Goal: Information Seeking & Learning: Check status

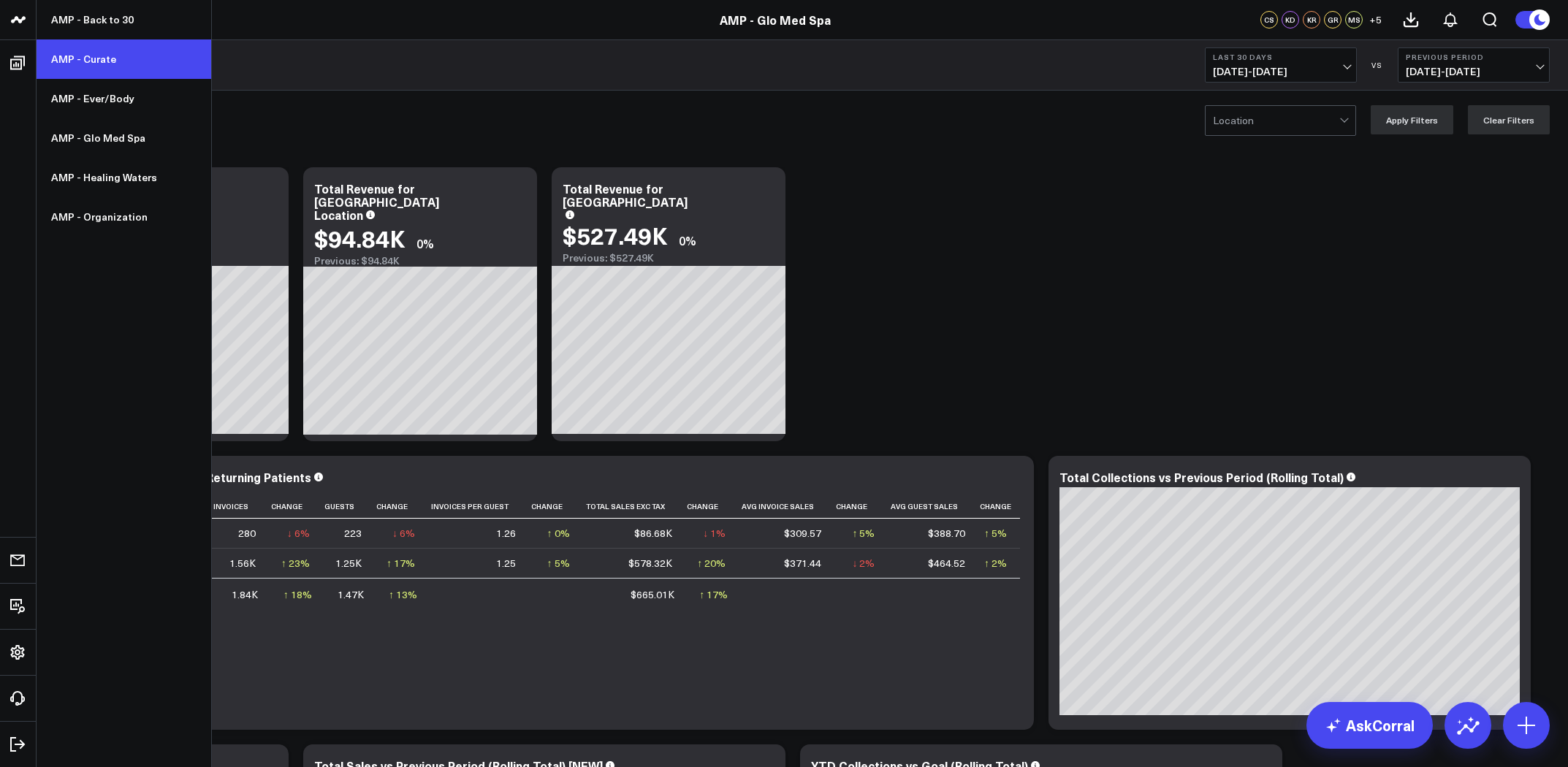
click at [100, 55] on link "AMP - Curate" at bounding box center [124, 59] width 174 height 40
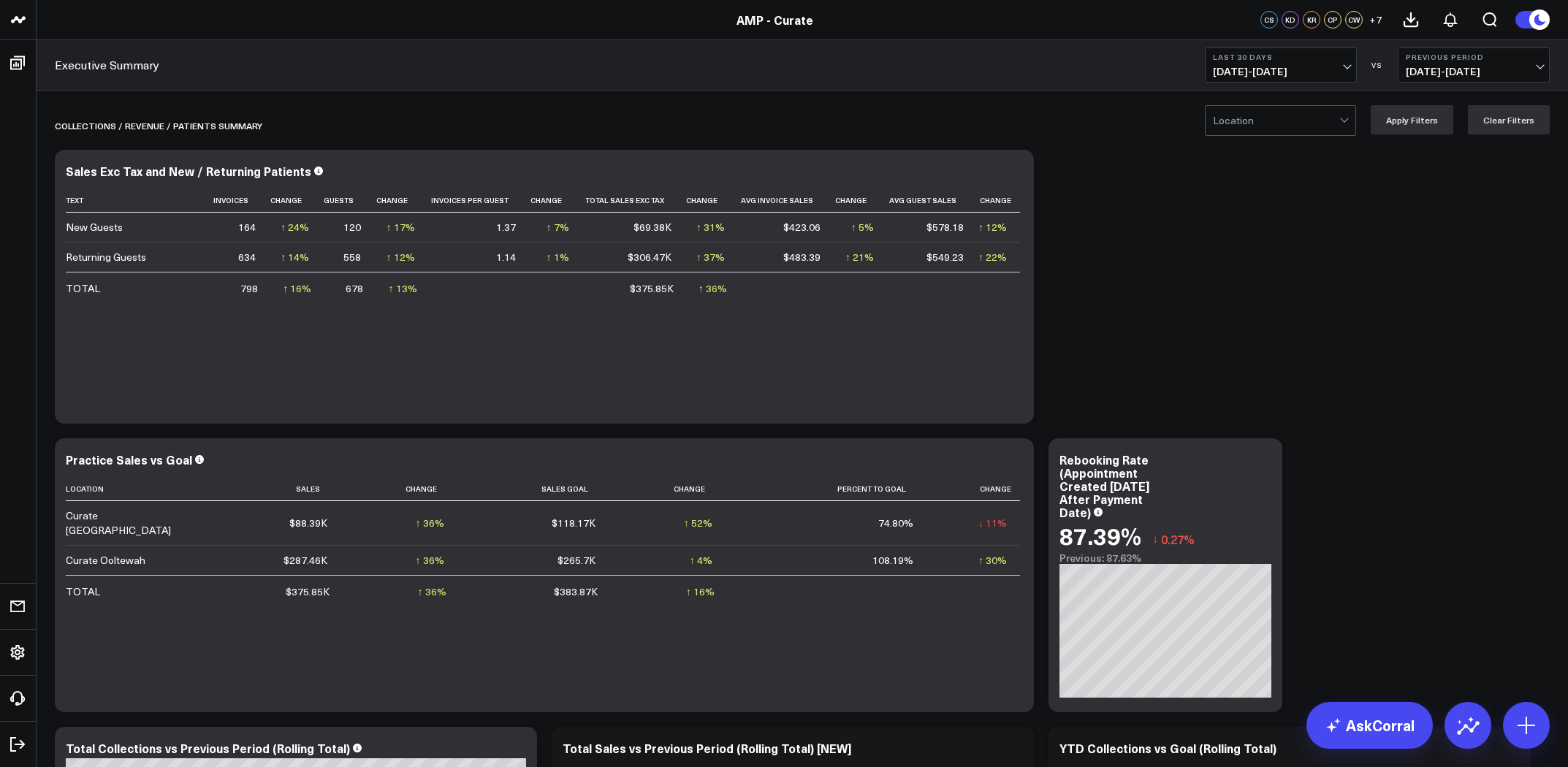
click at [1281, 65] on span "09/02/25 - 10/01/25" at bounding box center [1281, 71] width 136 height 12
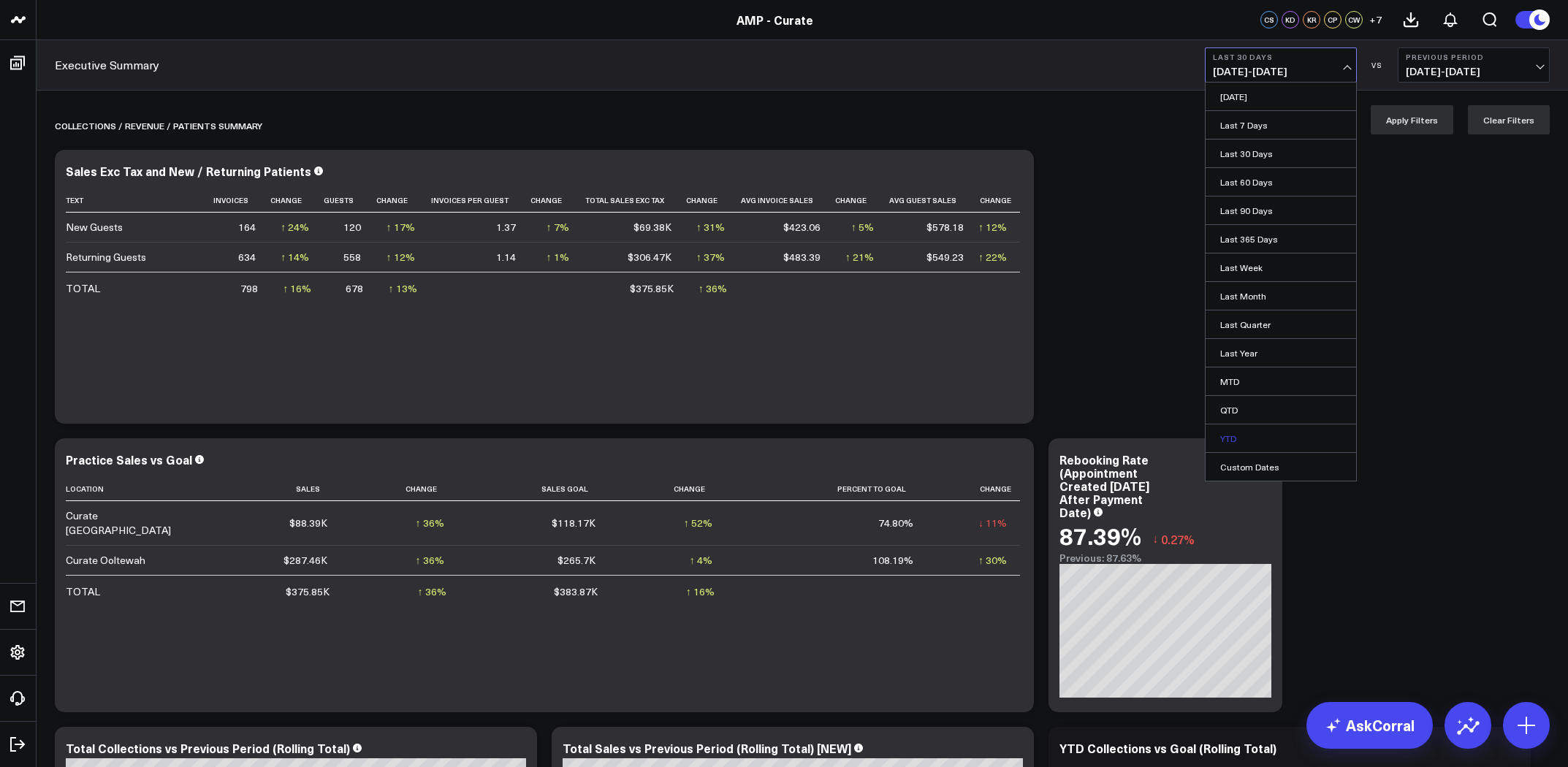
click at [1271, 428] on link "YTD" at bounding box center [1281, 438] width 150 height 28
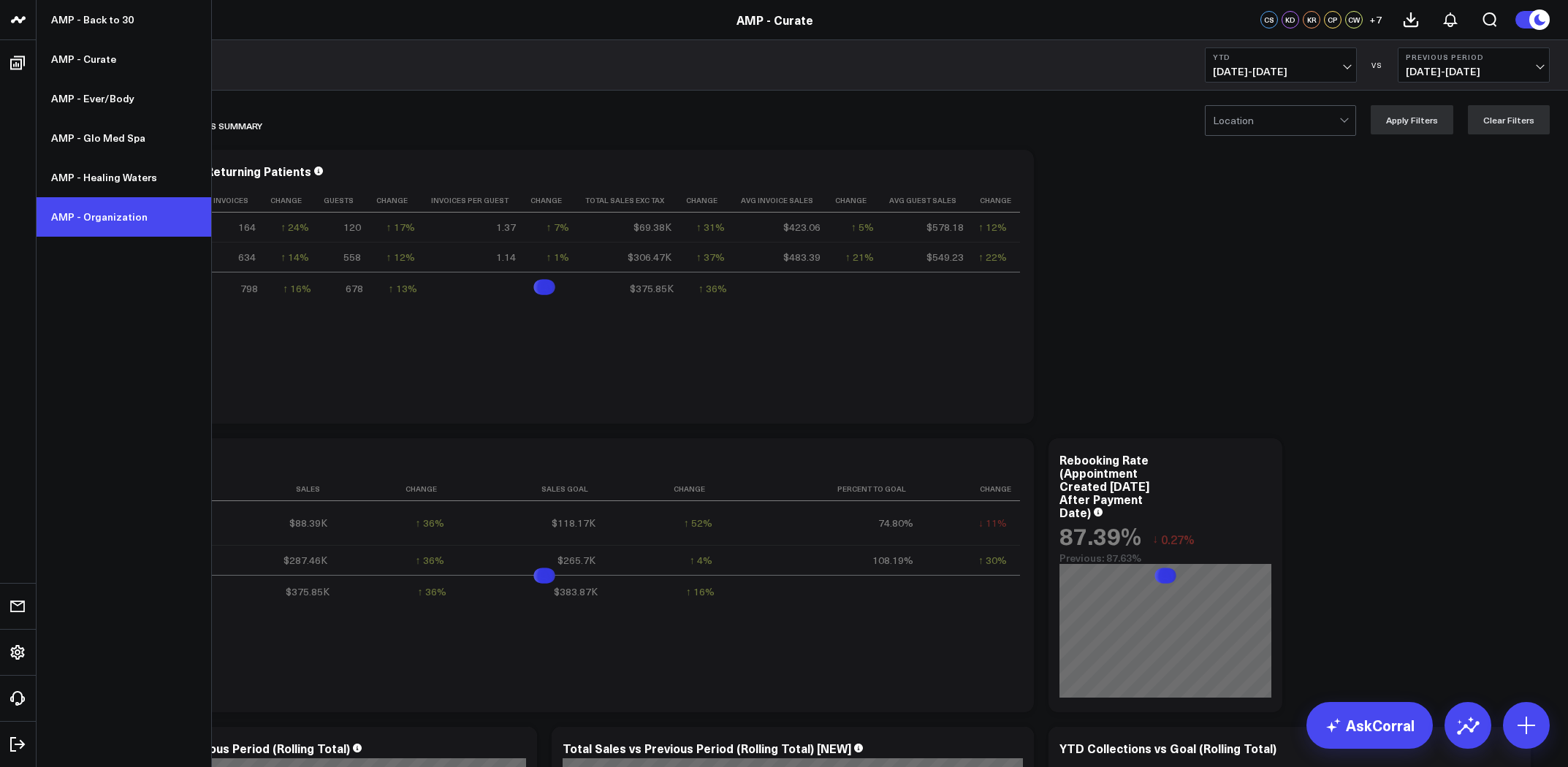
click at [133, 227] on link "AMP - Organization" at bounding box center [124, 216] width 174 height 40
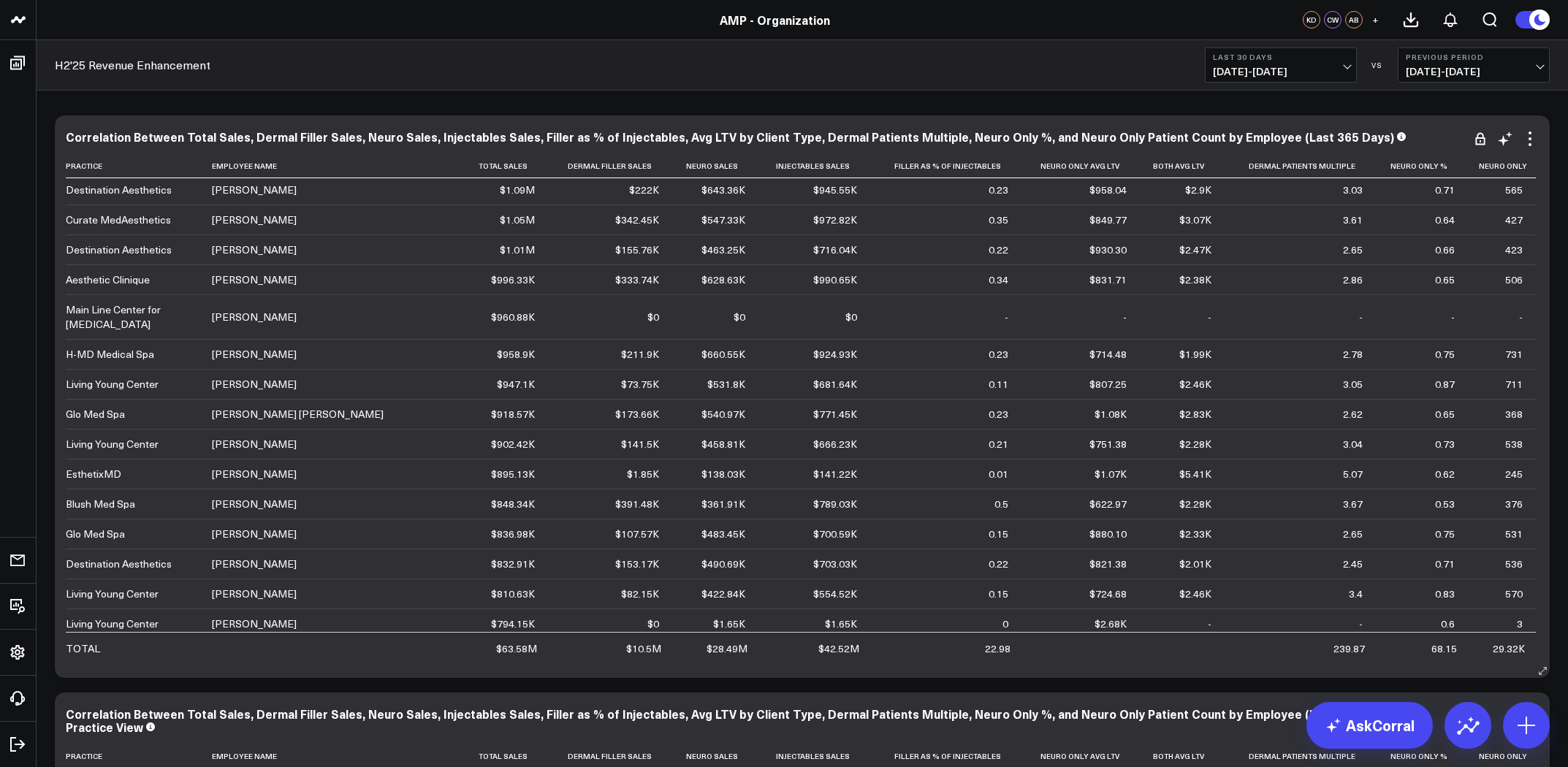
scroll to position [457, 0]
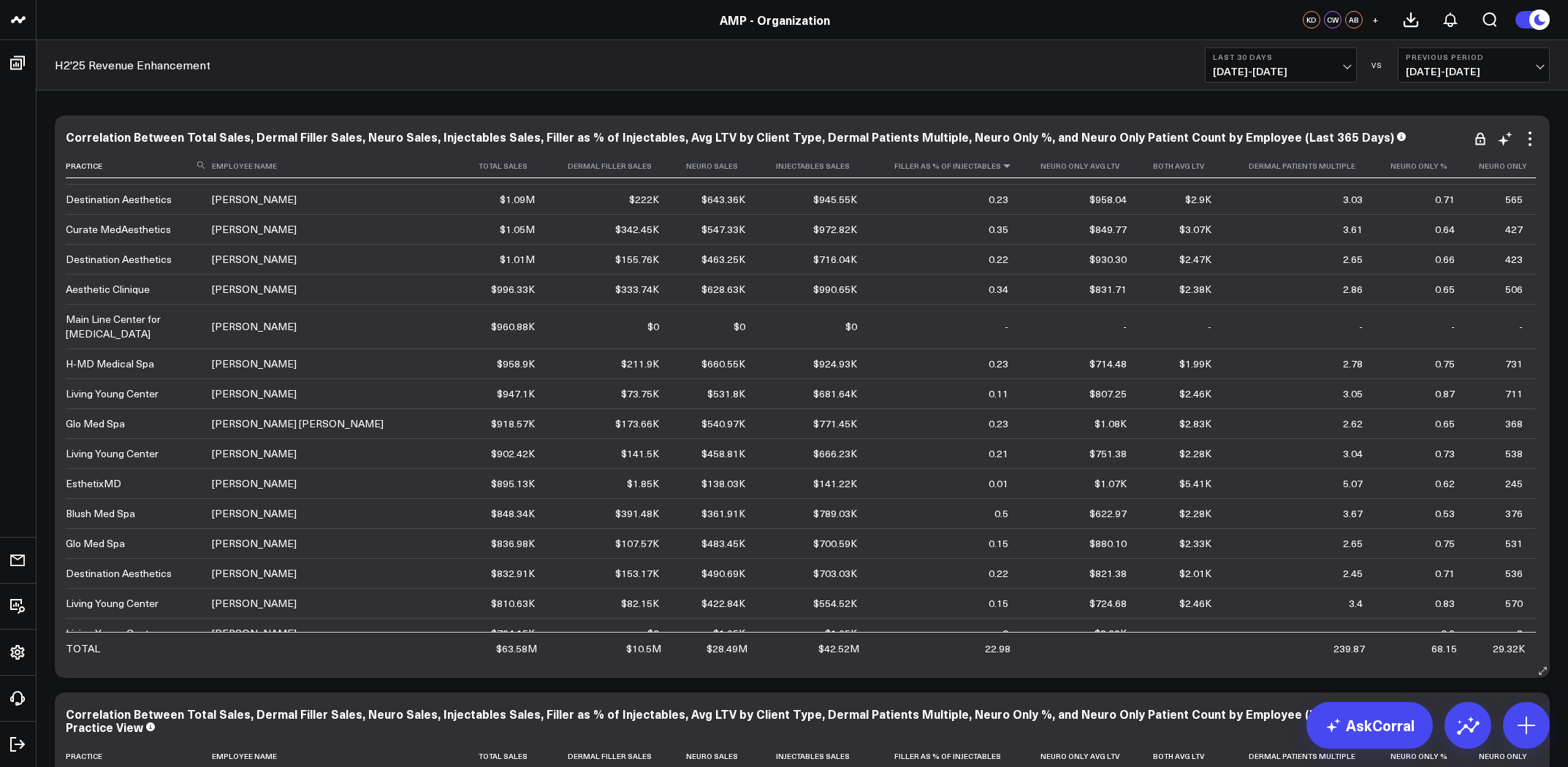
click at [1001, 169] on icon at bounding box center [1006, 165] width 12 height 9
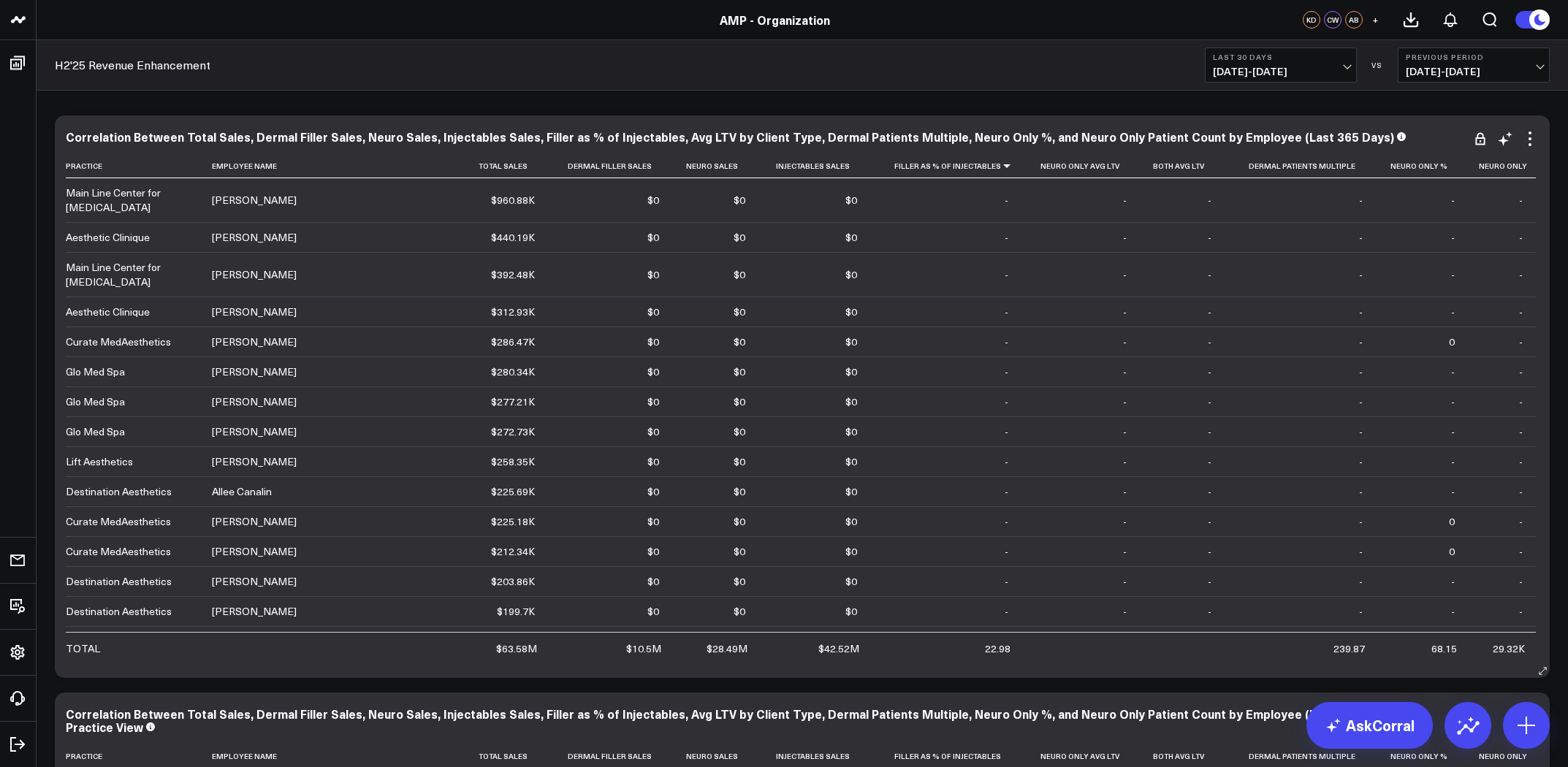
scroll to position [0, 0]
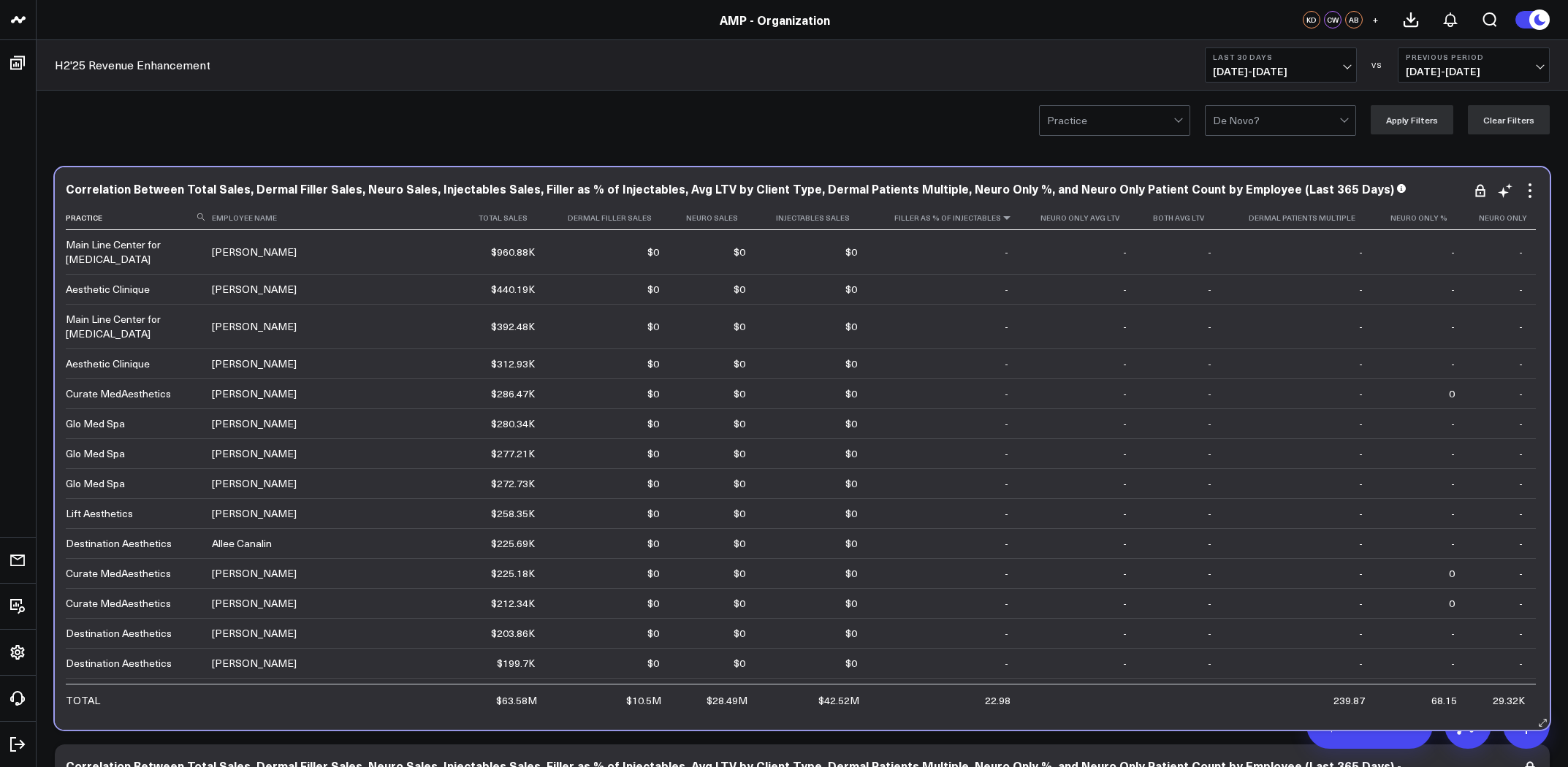
click at [1001, 222] on icon at bounding box center [1006, 217] width 12 height 9
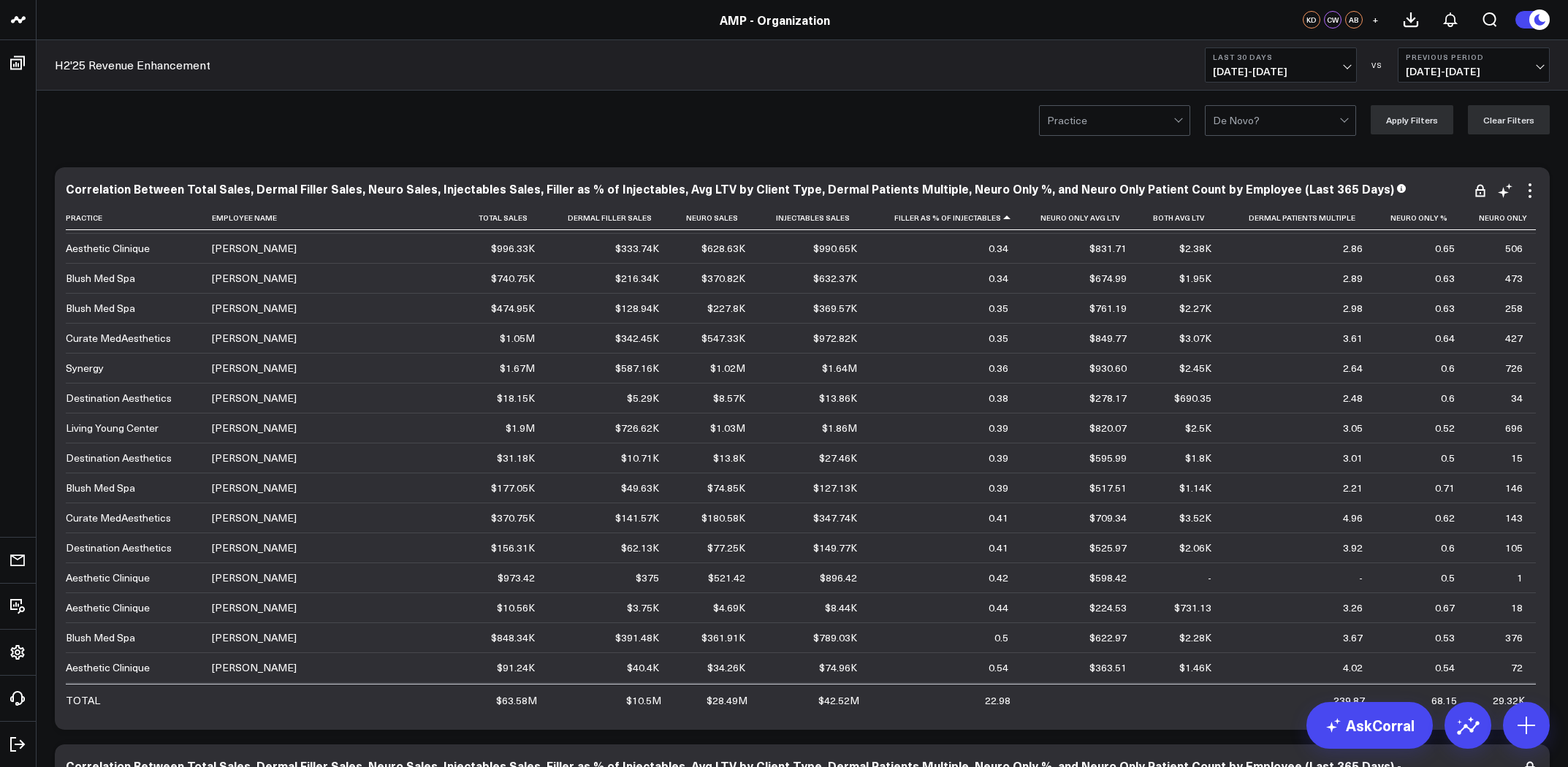
scroll to position [2682, 0]
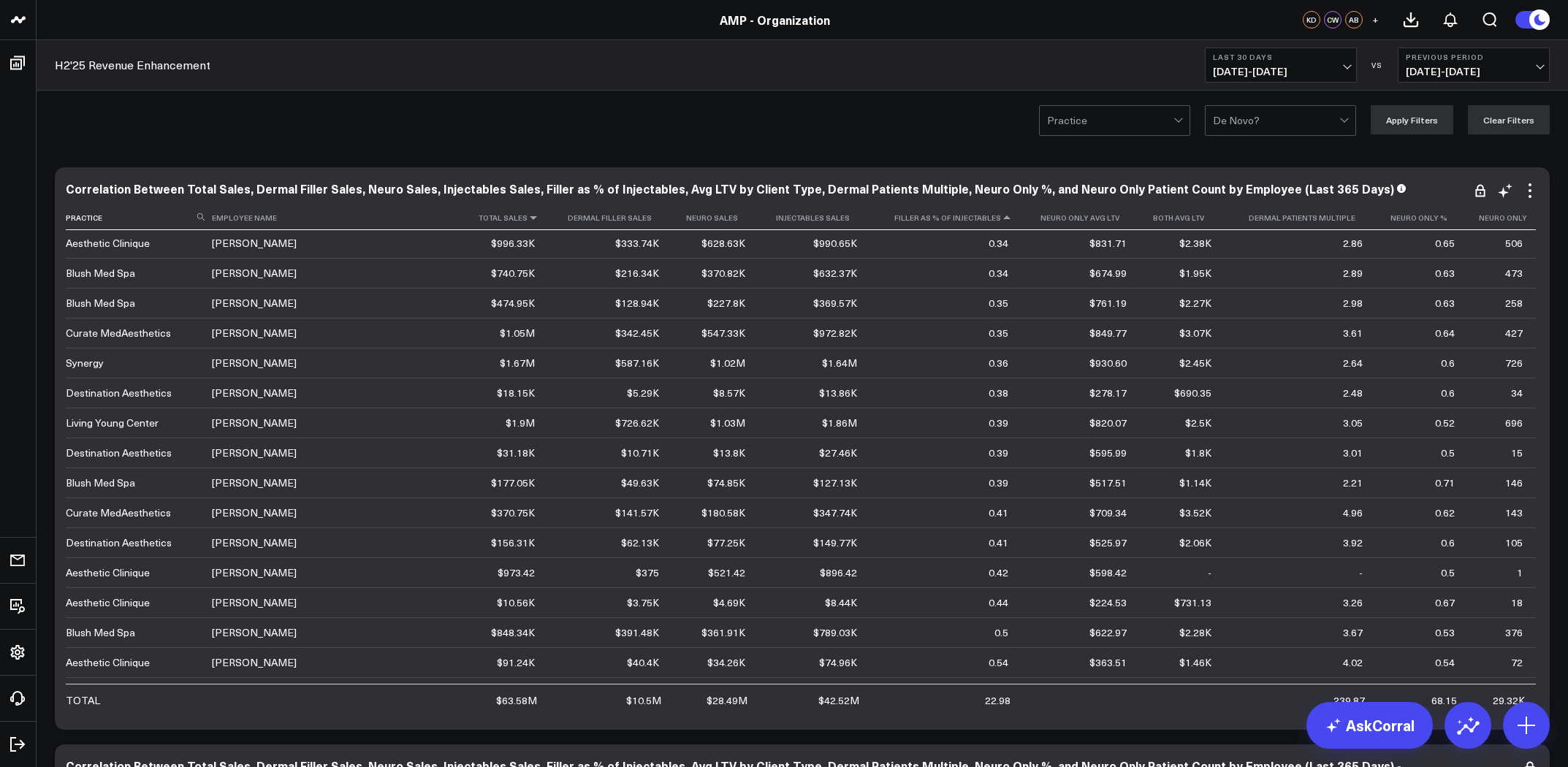
click at [527, 220] on icon at bounding box center [533, 217] width 12 height 9
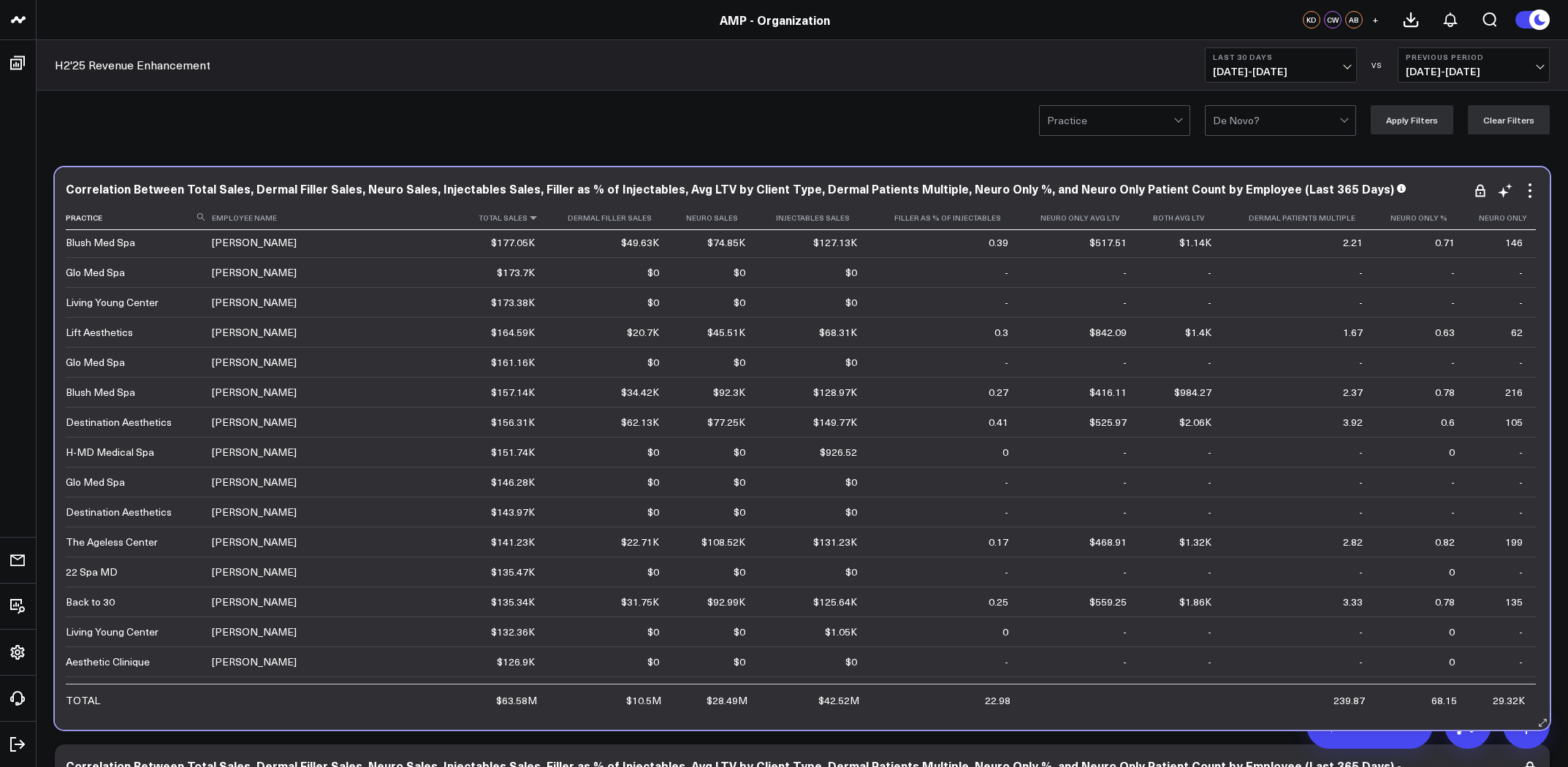
click at [527, 216] on icon at bounding box center [533, 217] width 12 height 9
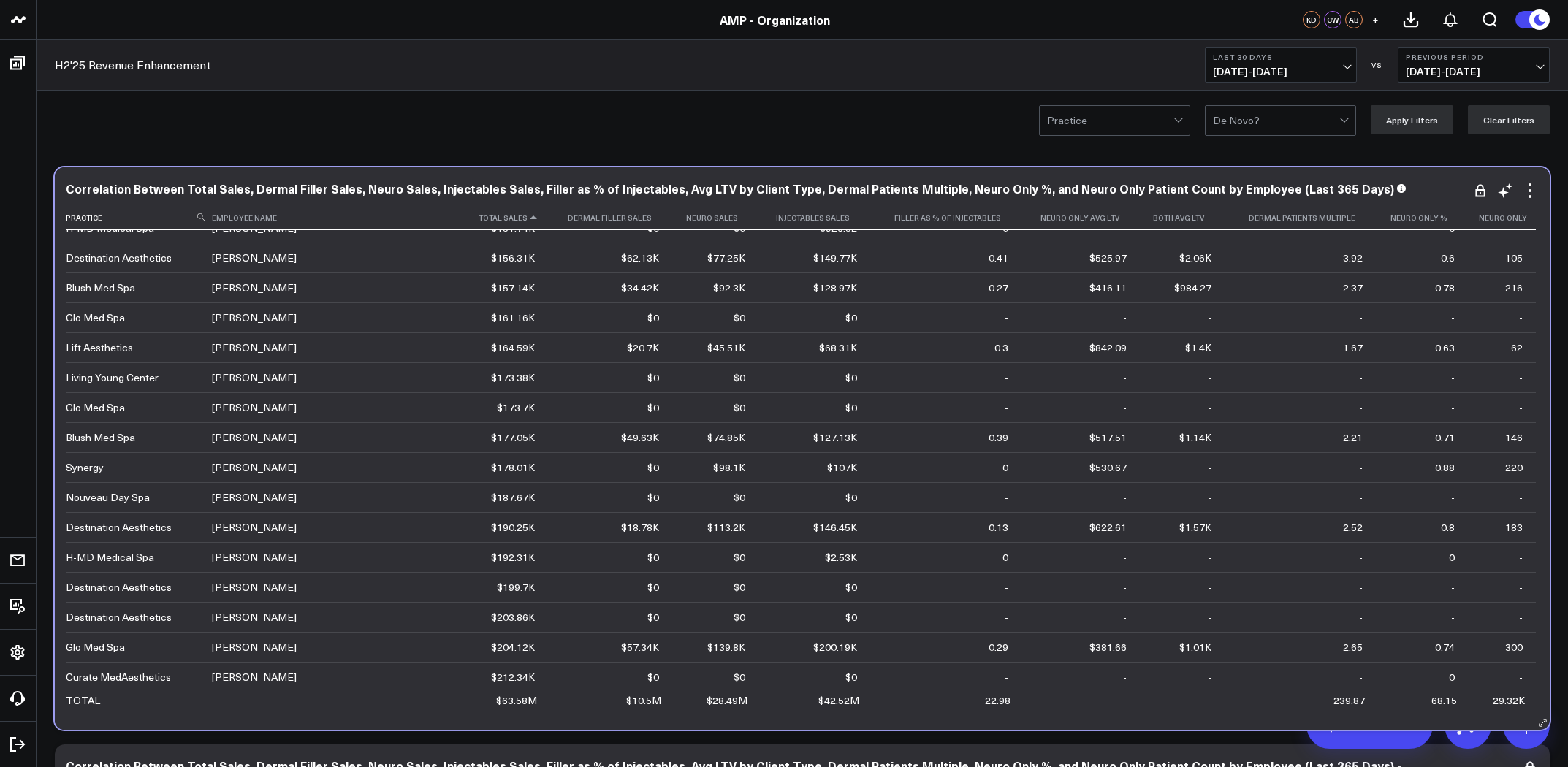
click at [527, 218] on icon at bounding box center [533, 217] width 12 height 9
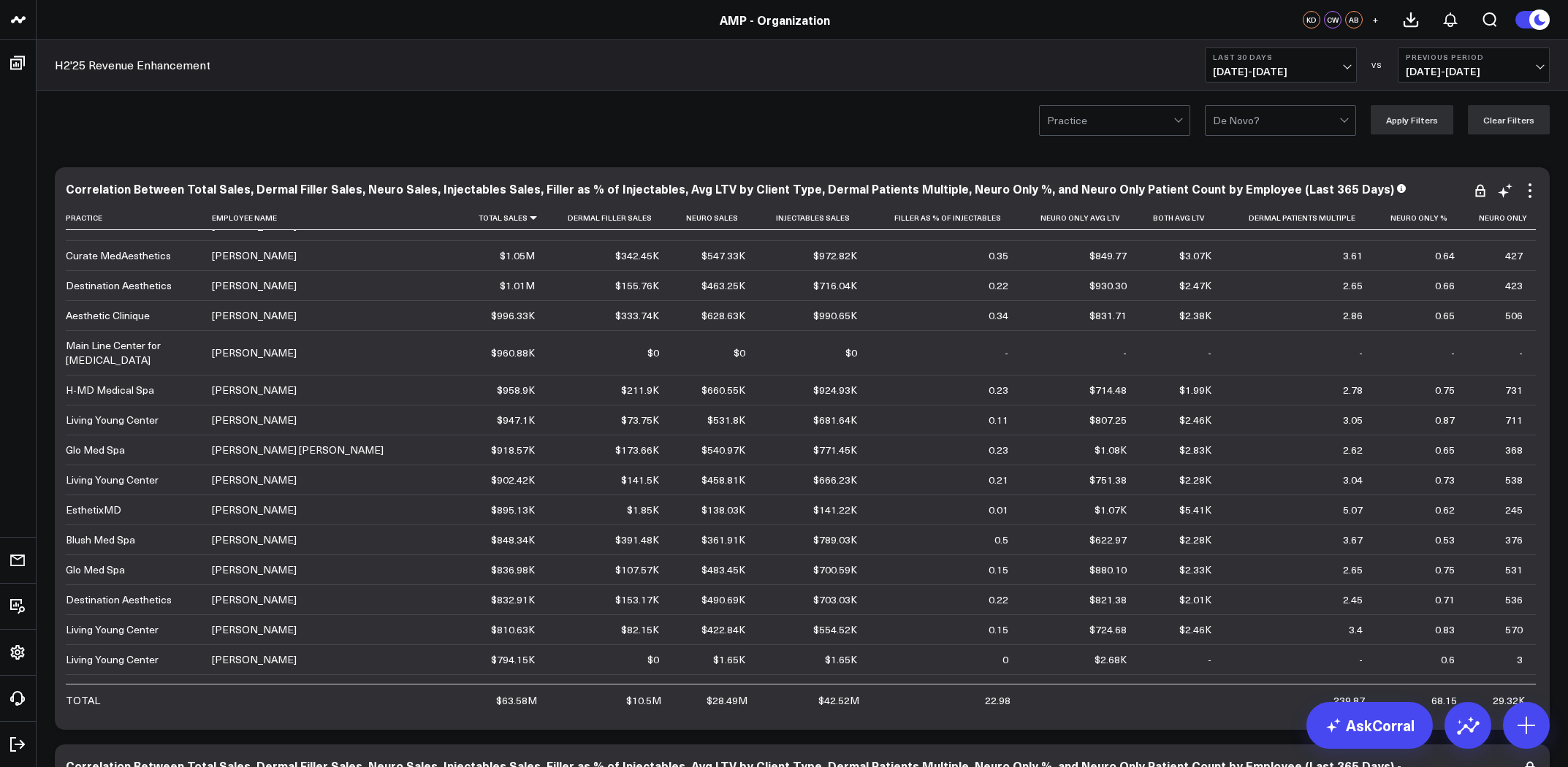
scroll to position [2, 0]
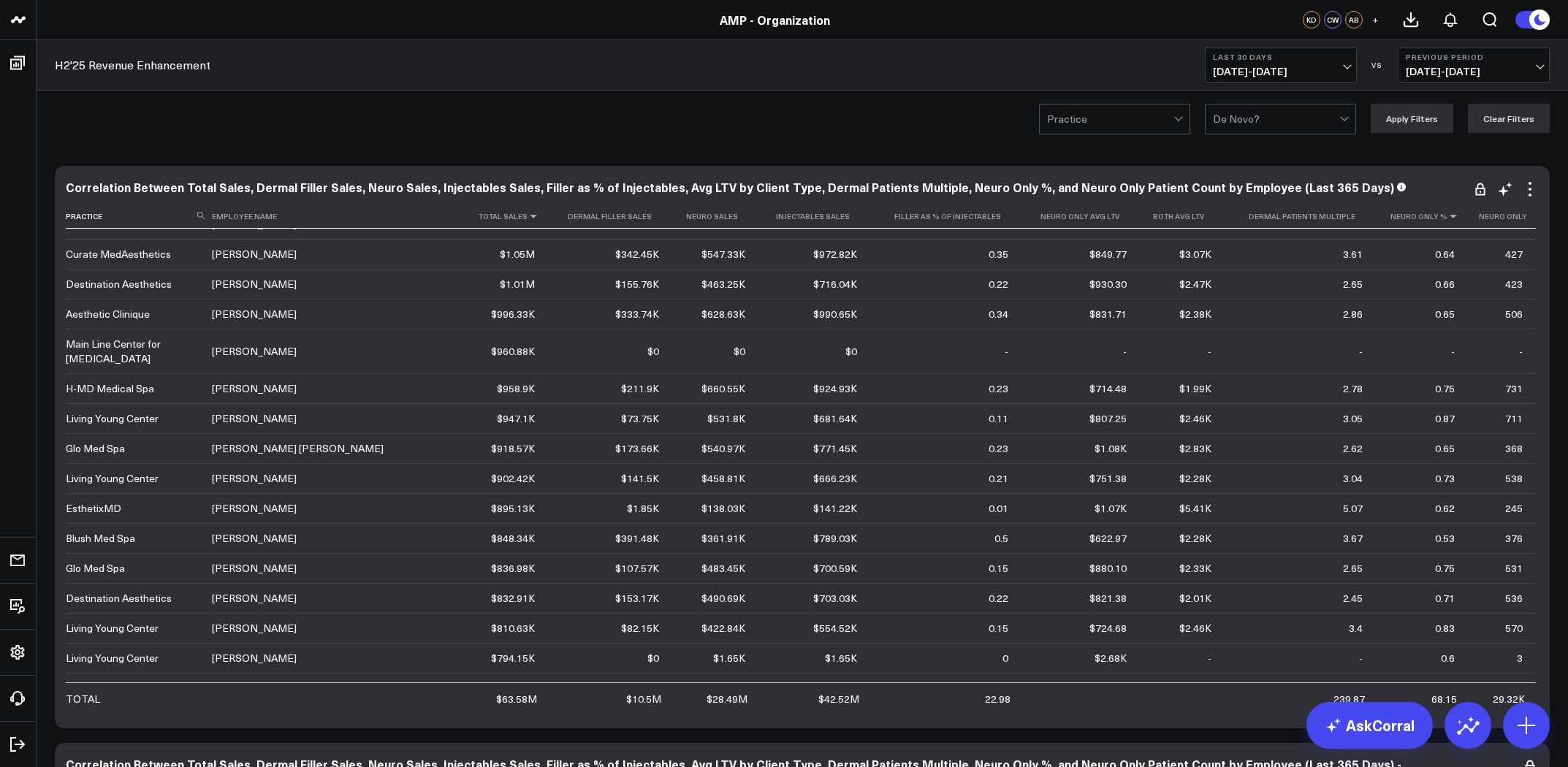
click at [1448, 218] on icon at bounding box center [1453, 216] width 12 height 9
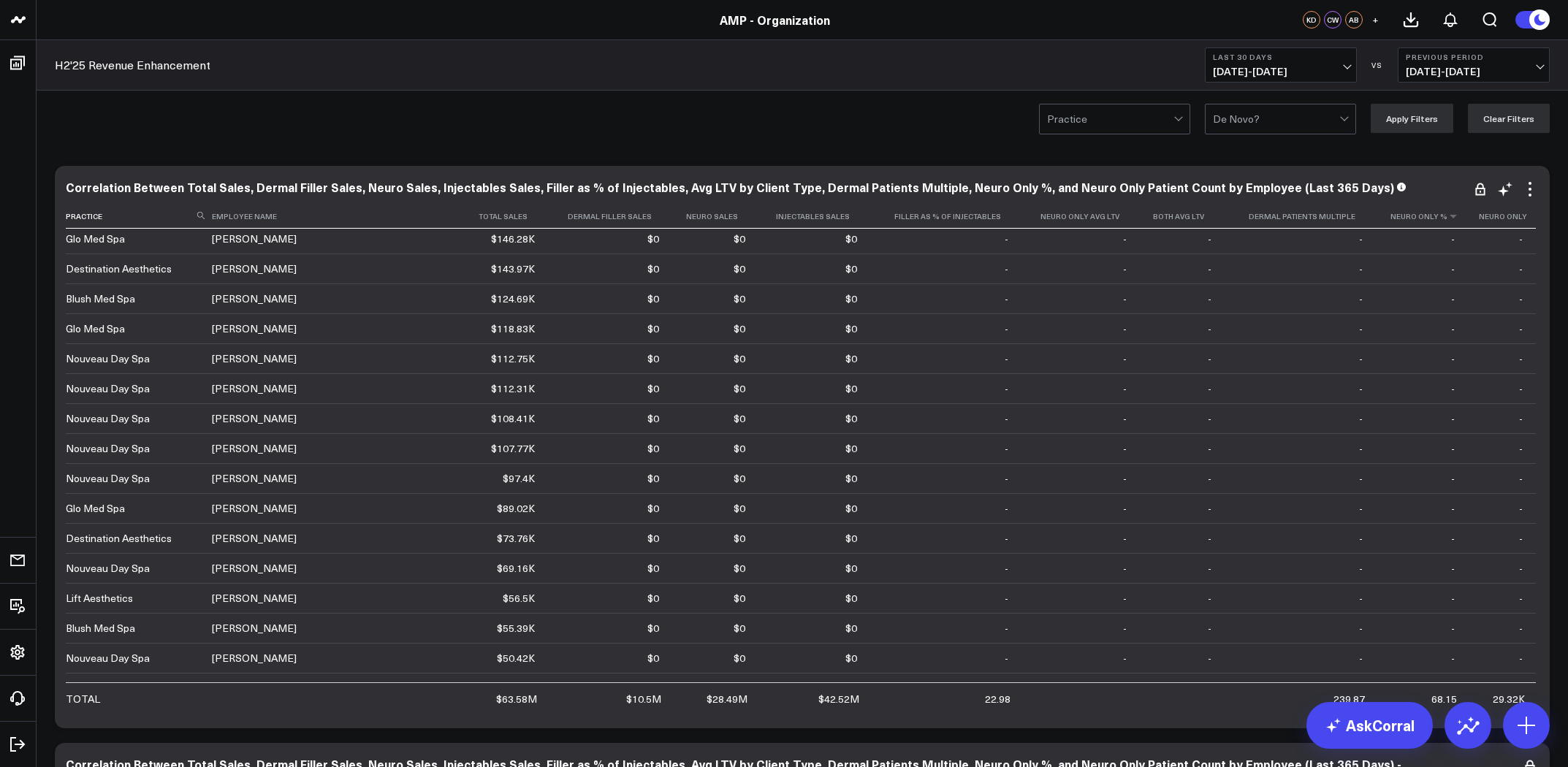
click at [1448, 223] on th "Neuro Only %" at bounding box center [1422, 216] width 92 height 24
click at [1445, 223] on th "Neuro Only %" at bounding box center [1422, 216] width 92 height 24
click at [1448, 218] on icon at bounding box center [1453, 216] width 12 height 9
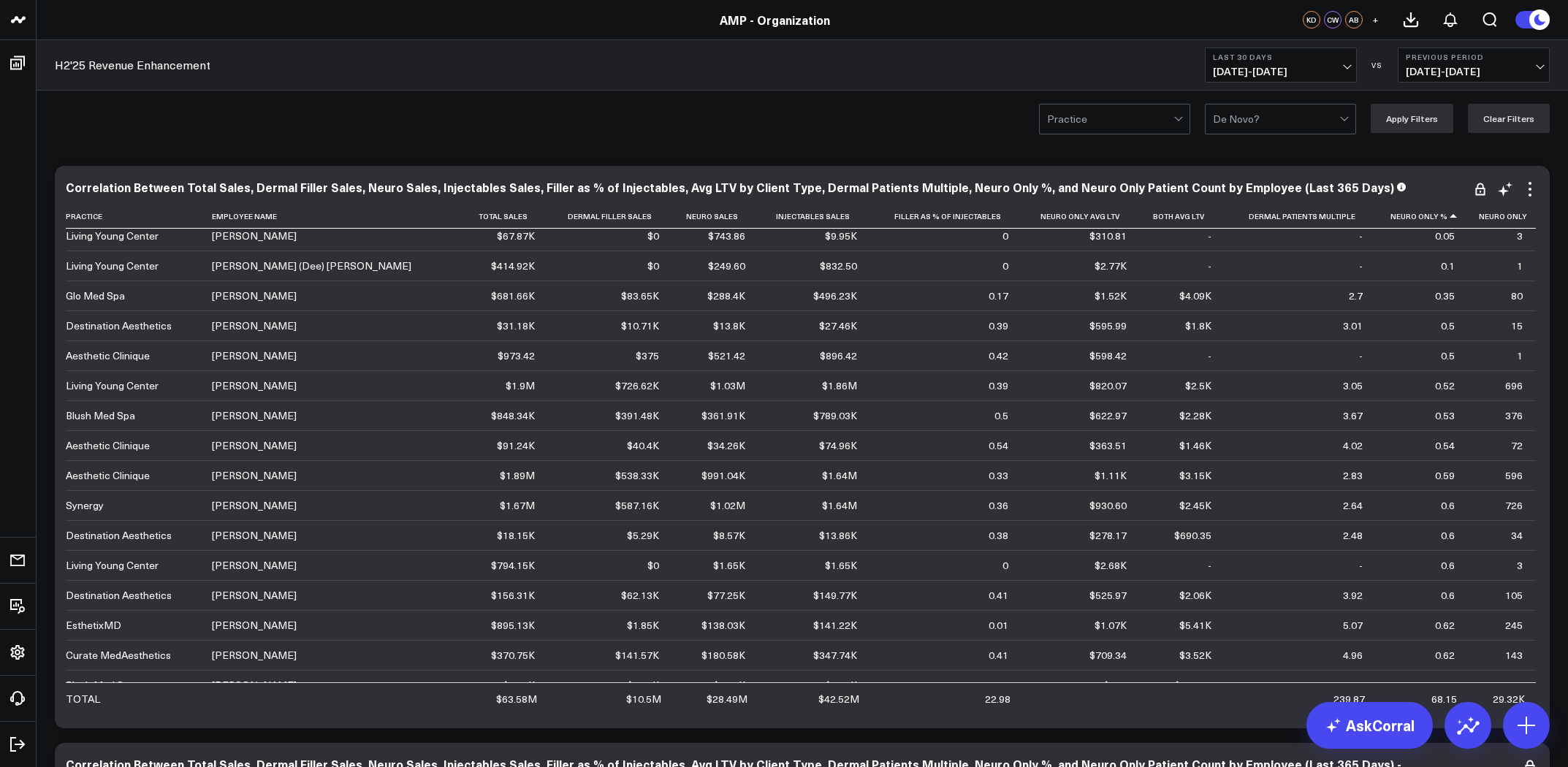
scroll to position [879, 0]
click at [527, 220] on icon at bounding box center [533, 216] width 12 height 9
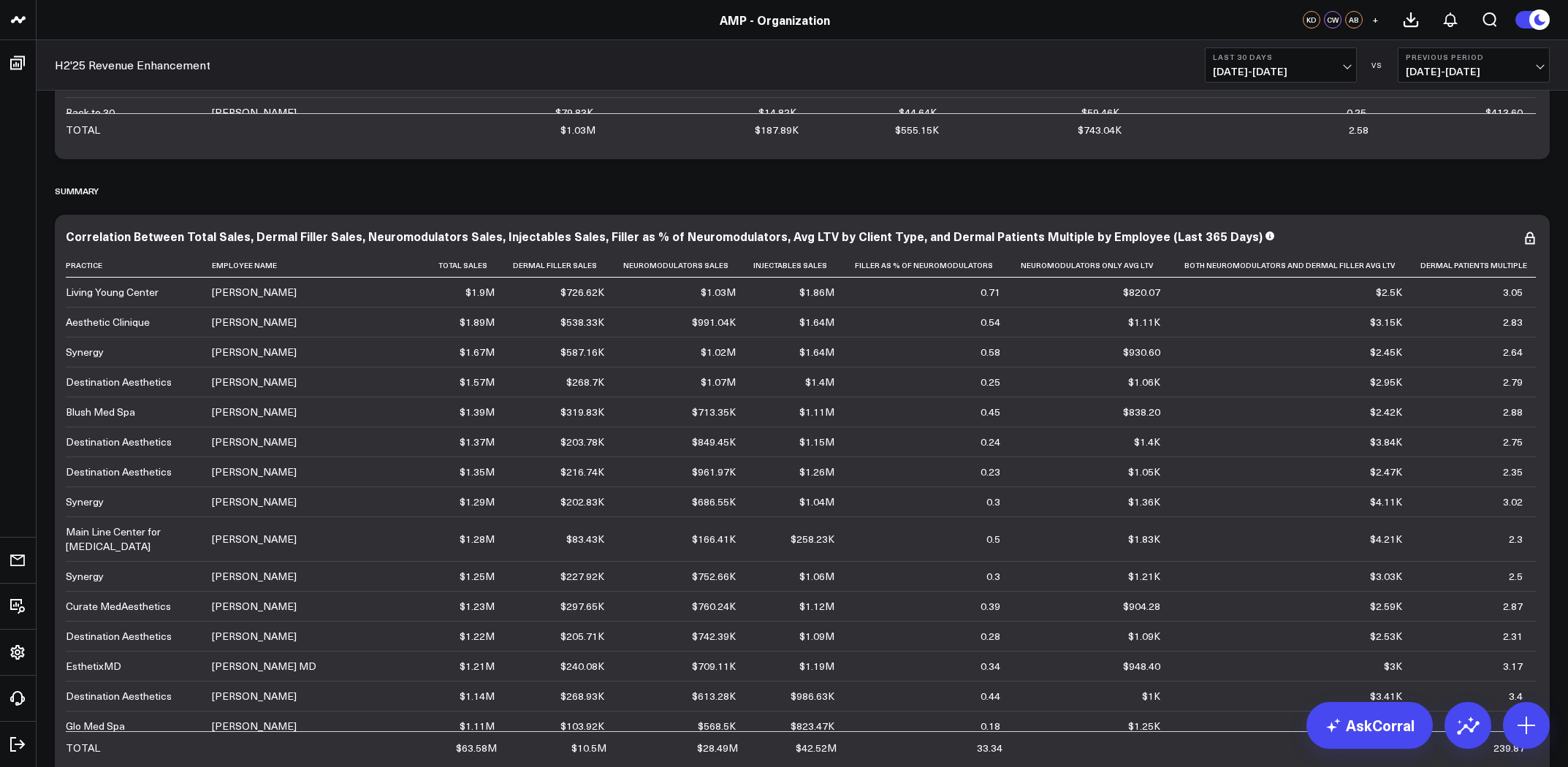
scroll to position [2100, 0]
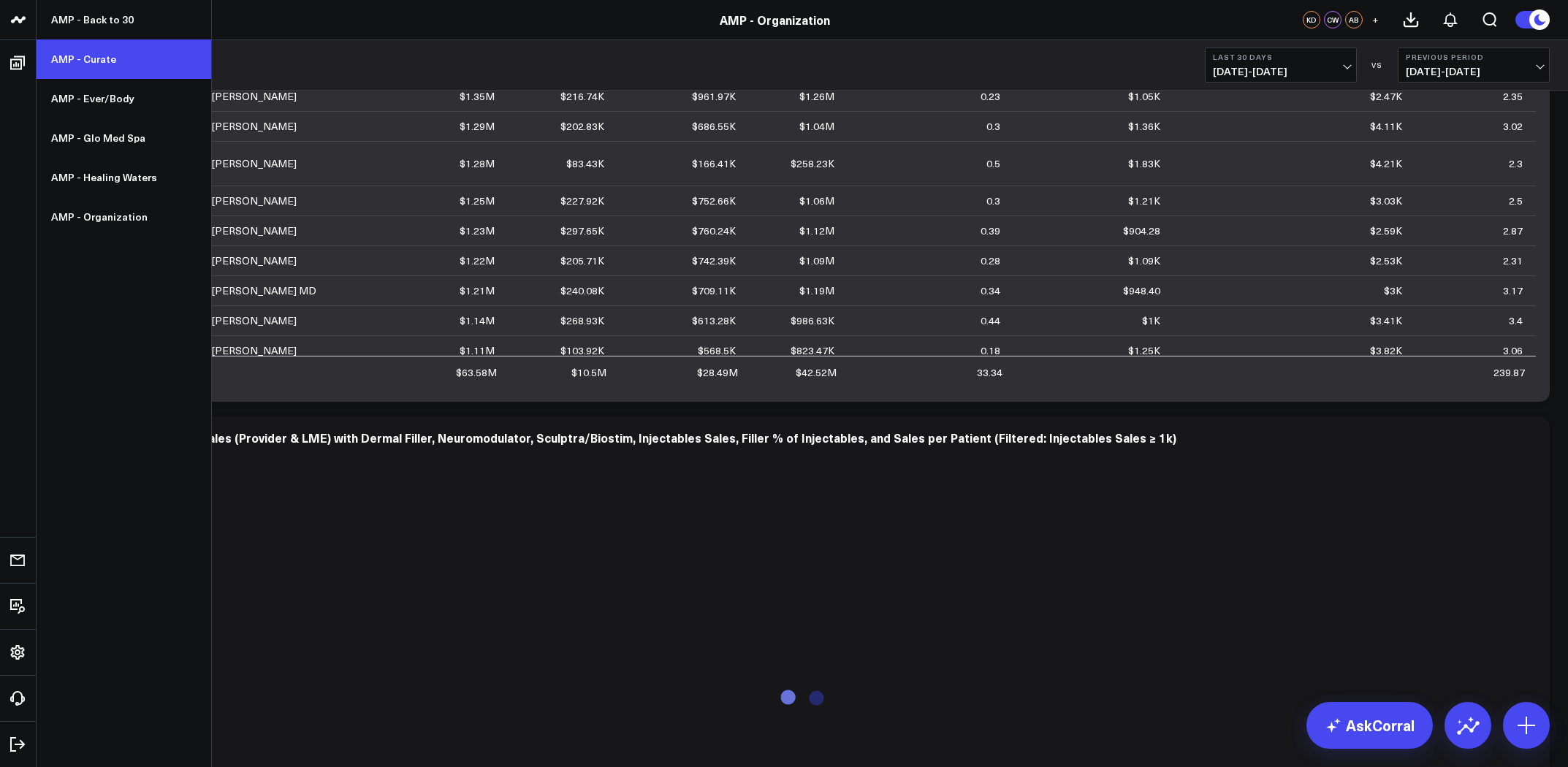
click at [117, 58] on link "AMP - Curate" at bounding box center [124, 59] width 174 height 40
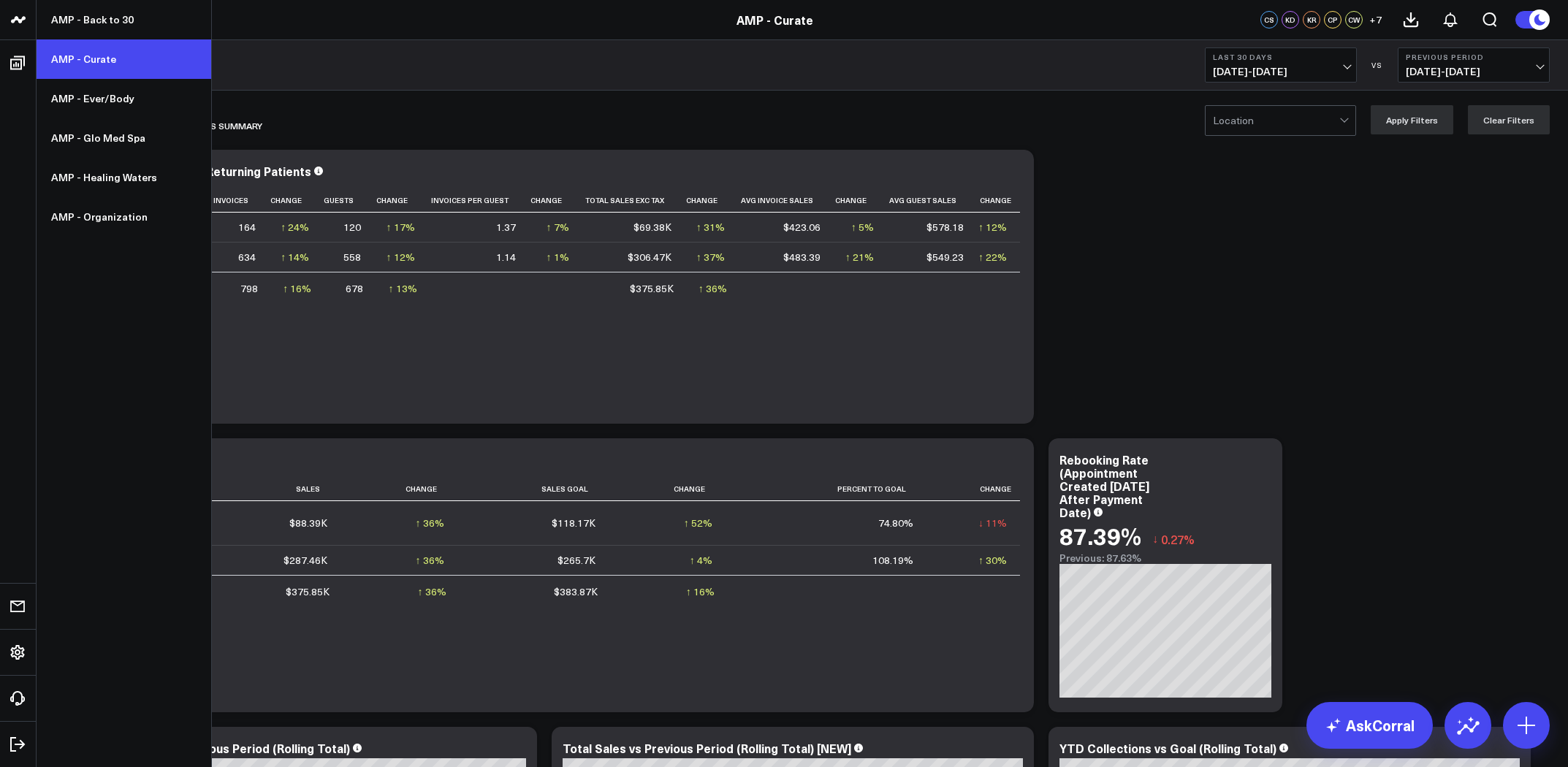
click at [103, 62] on link "AMP - Curate" at bounding box center [124, 59] width 174 height 40
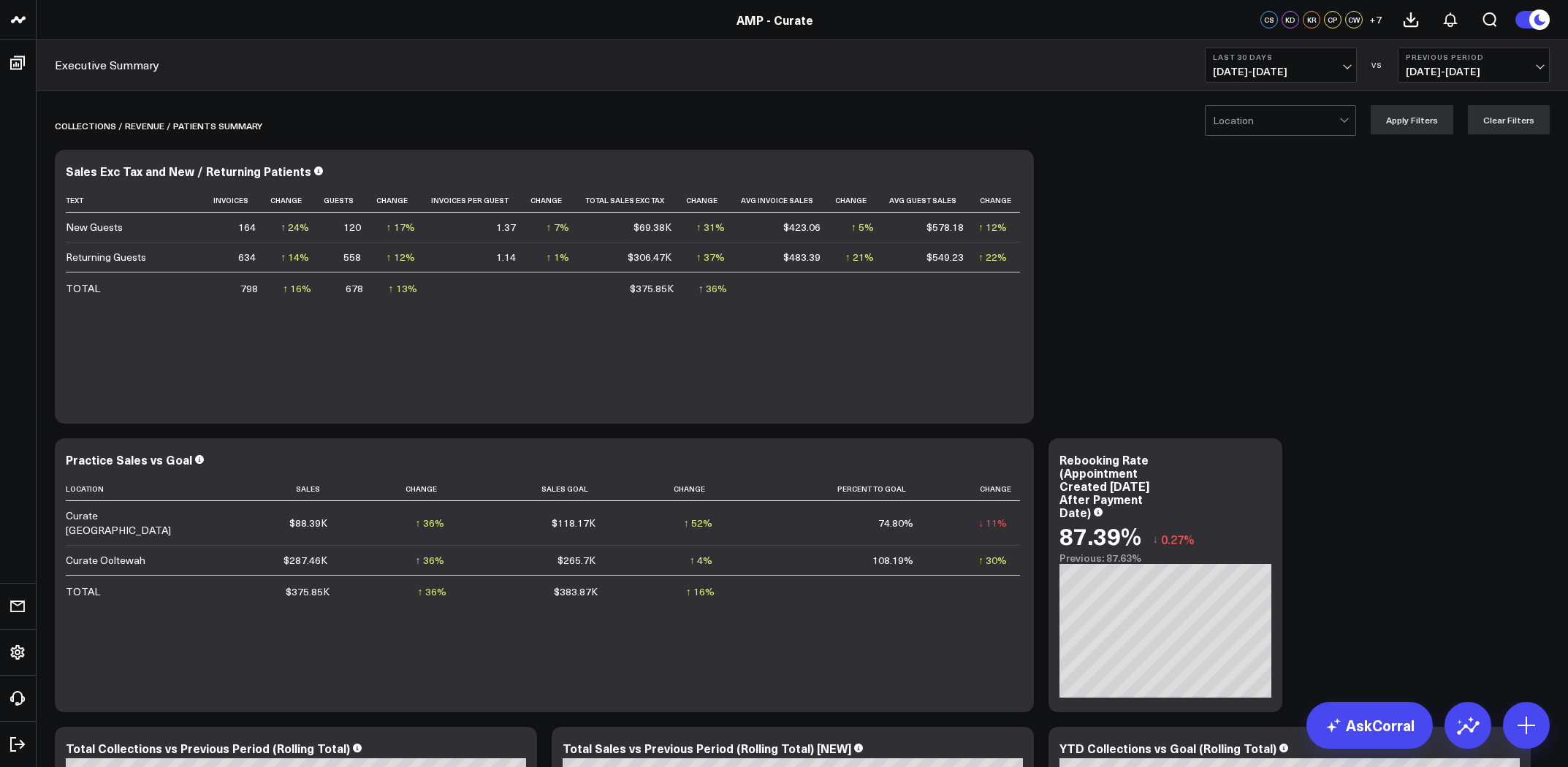
scroll to position [2, 0]
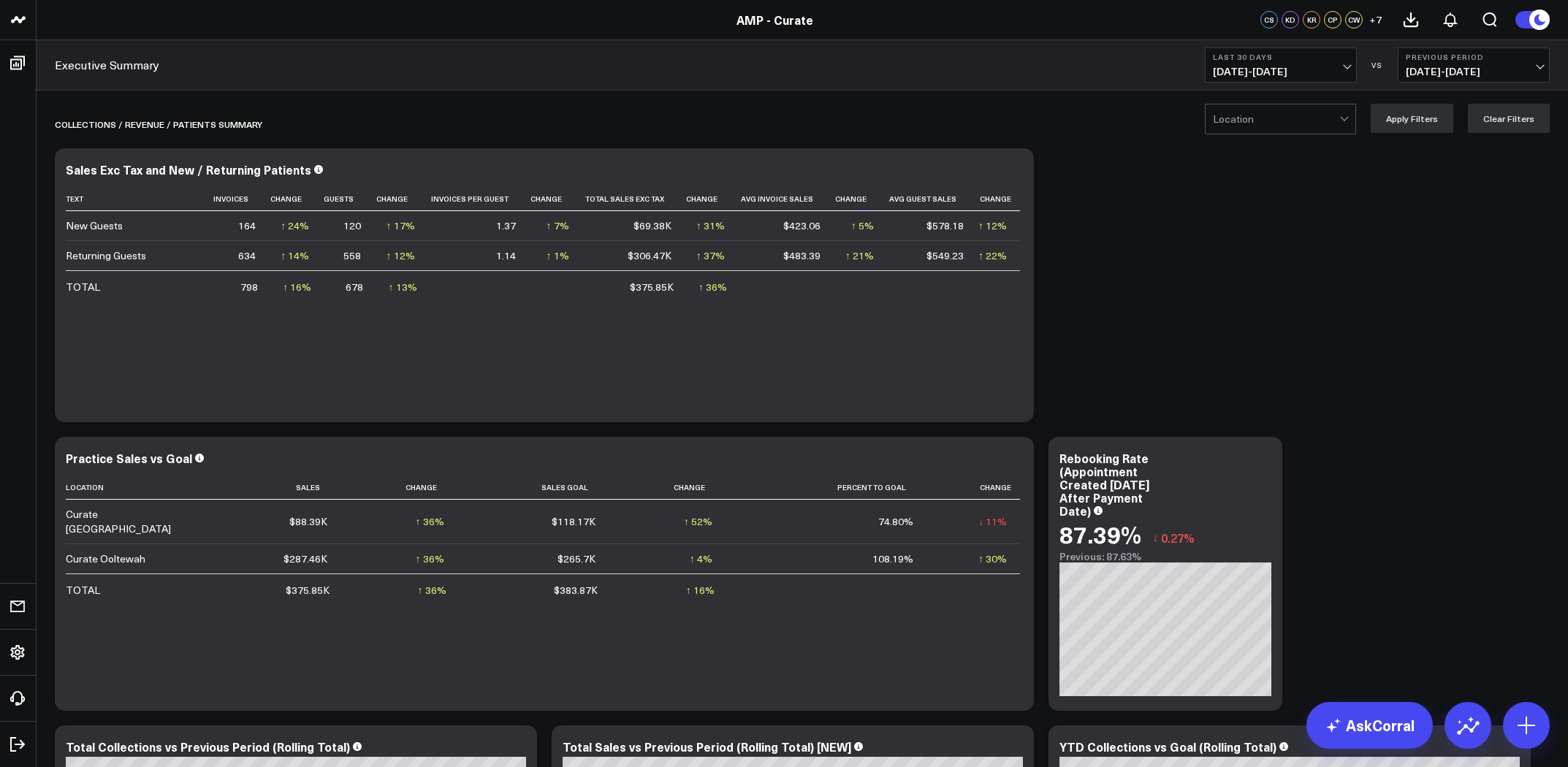
click at [1302, 79] on button "Last 30 Days [DATE] - [DATE]" at bounding box center [1281, 65] width 152 height 35
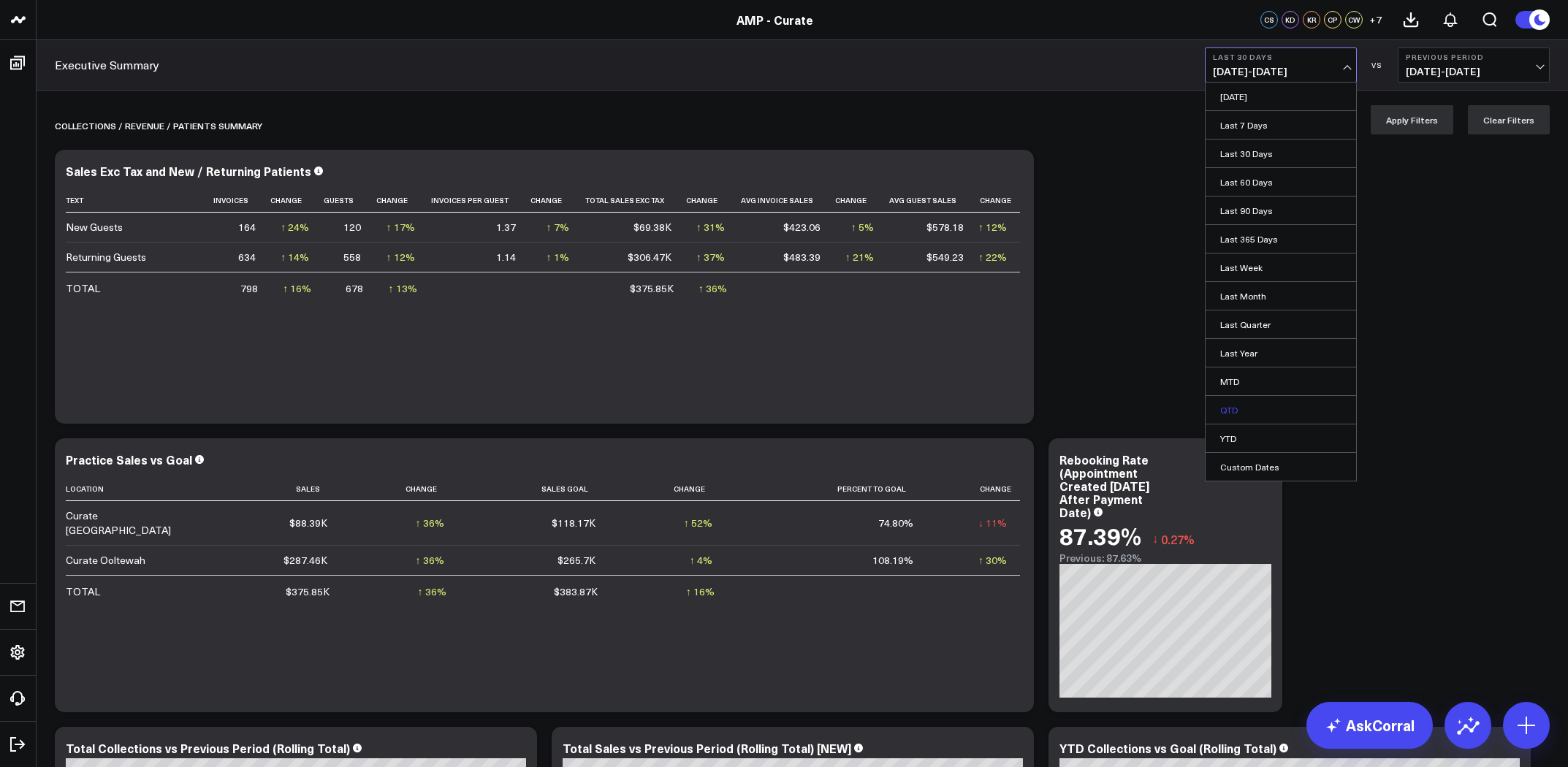
scroll to position [5, 0]
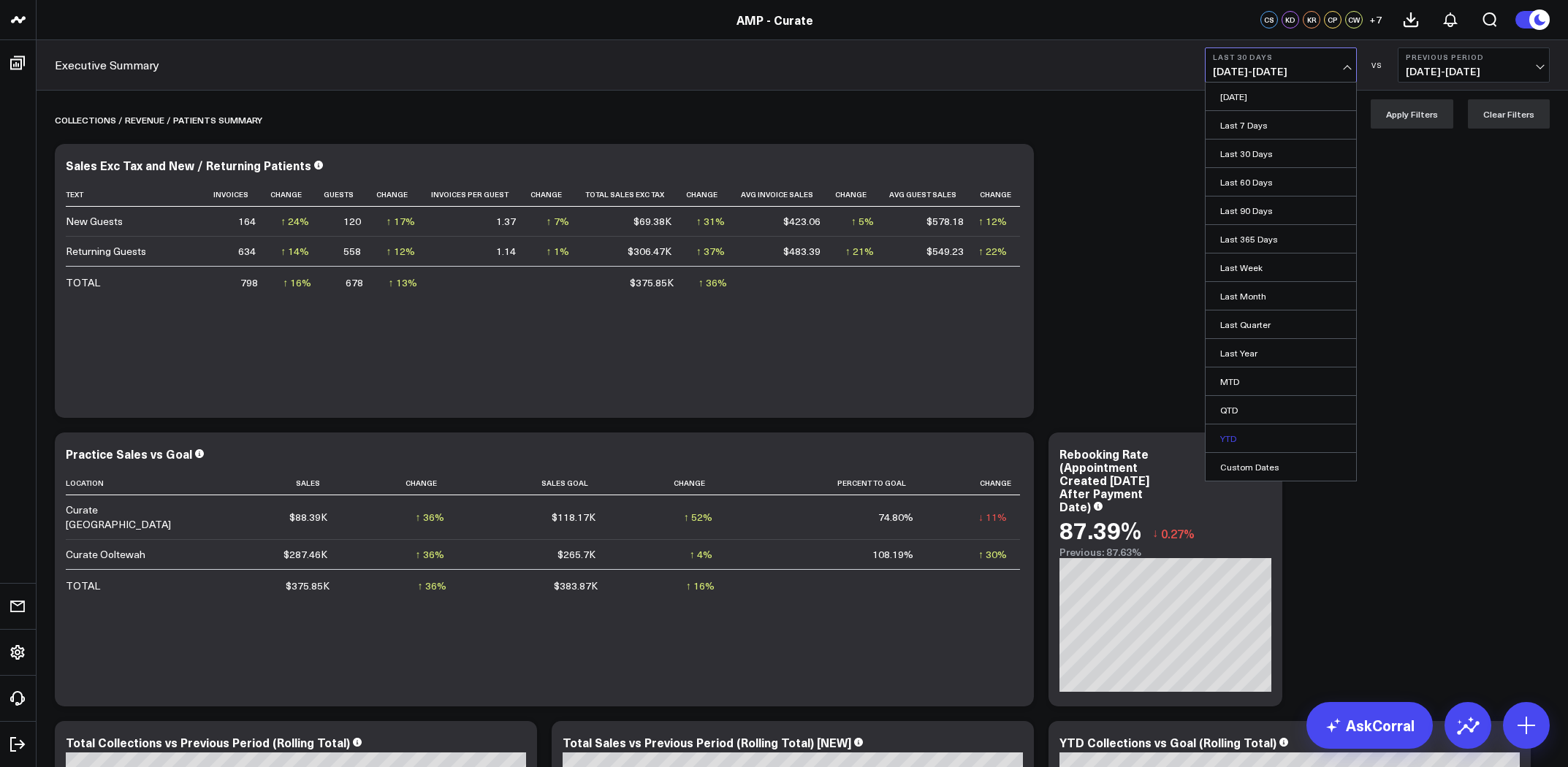
click at [1240, 435] on link "YTD" at bounding box center [1281, 438] width 150 height 28
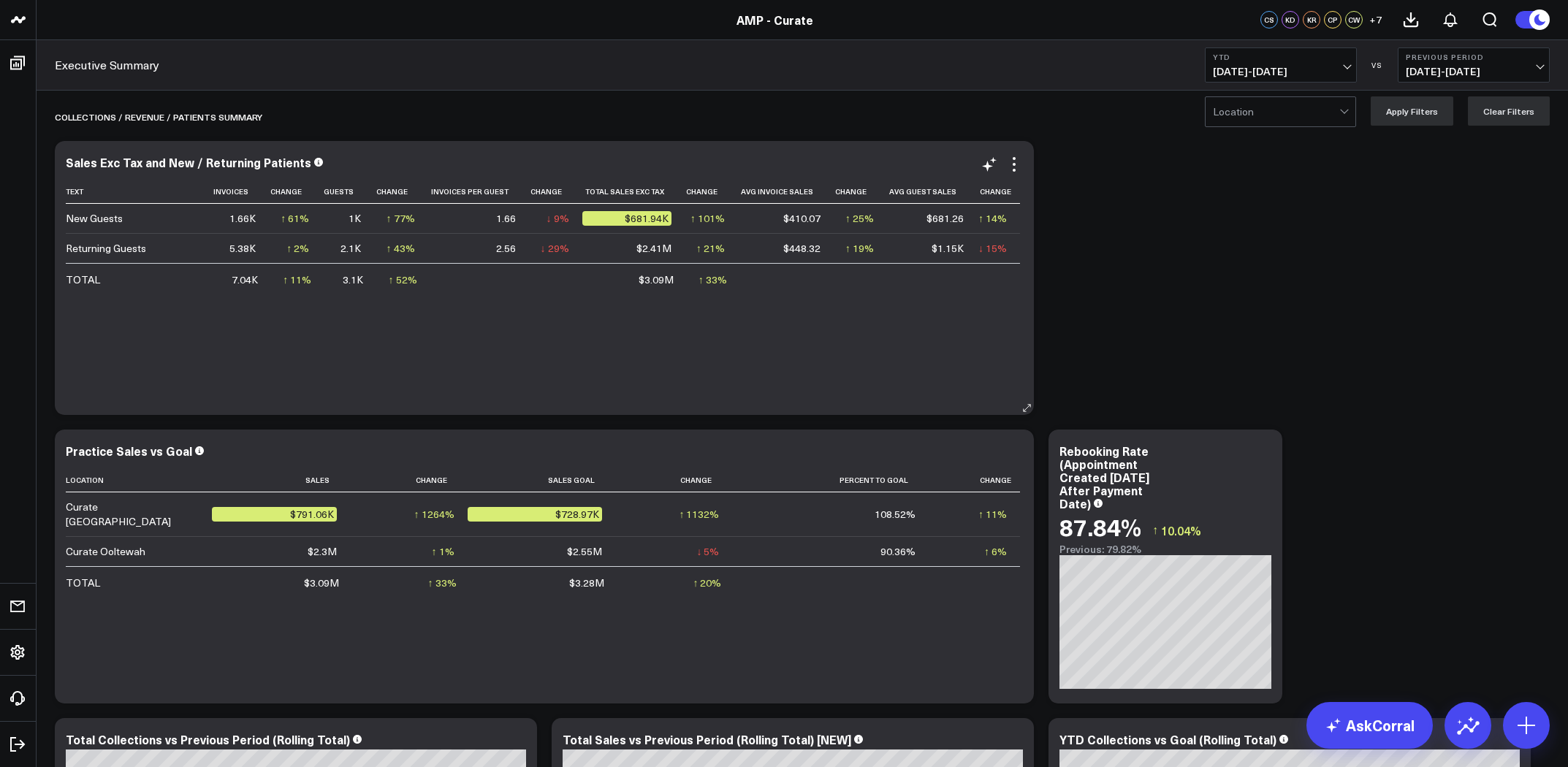
scroll to position [5, 0]
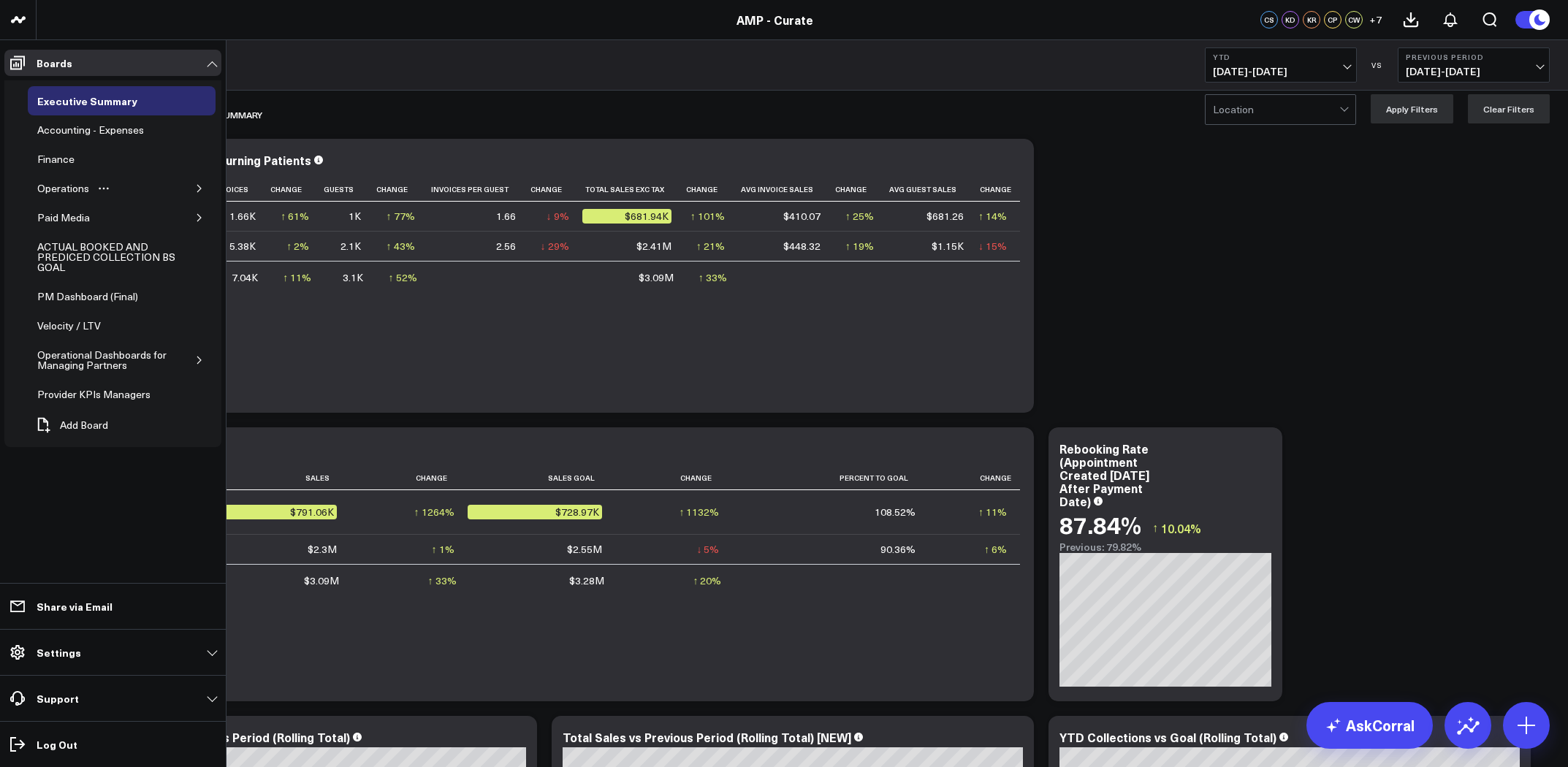
click at [196, 185] on icon "button" at bounding box center [199, 188] width 9 height 9
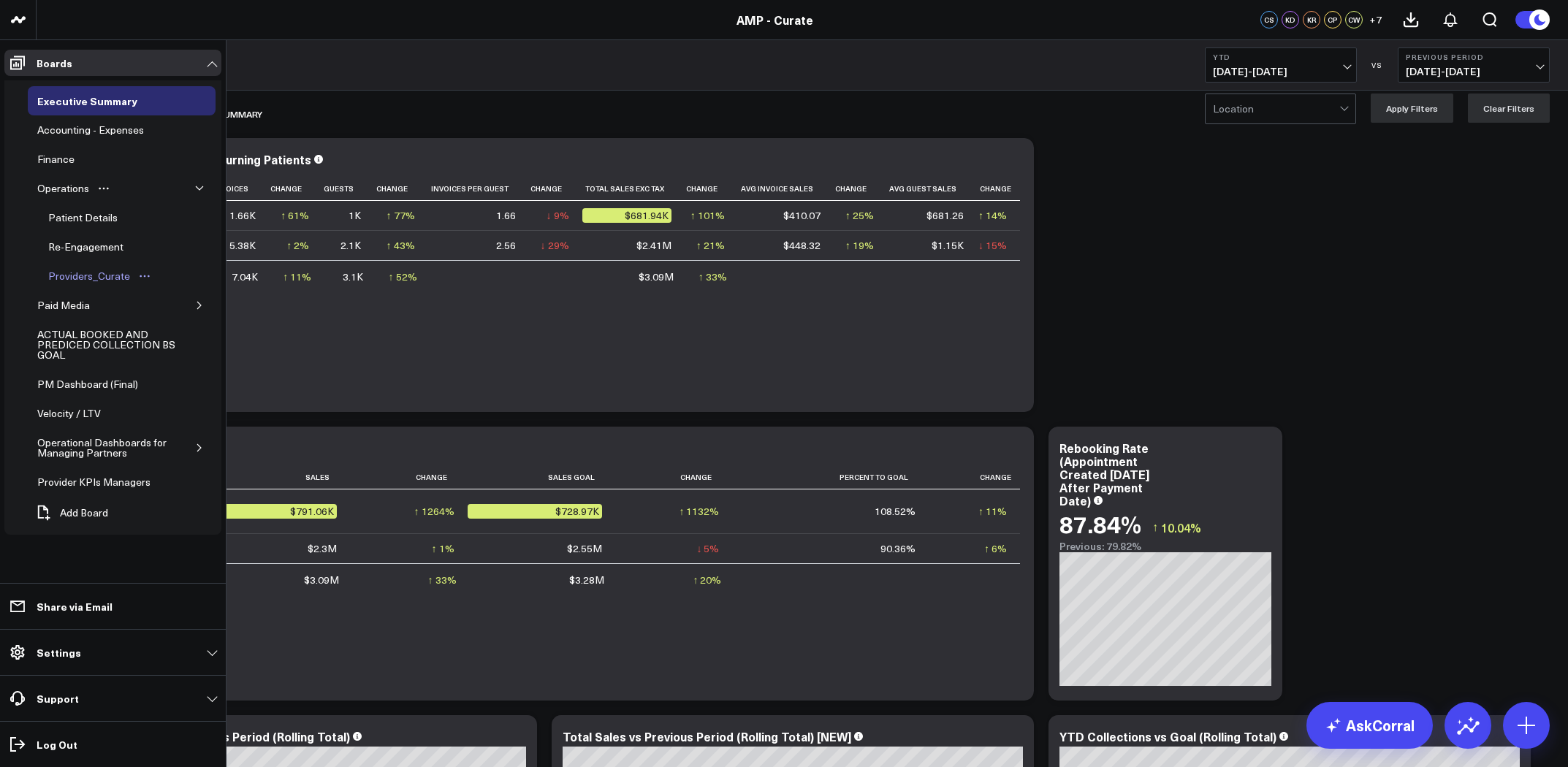
scroll to position [14, 0]
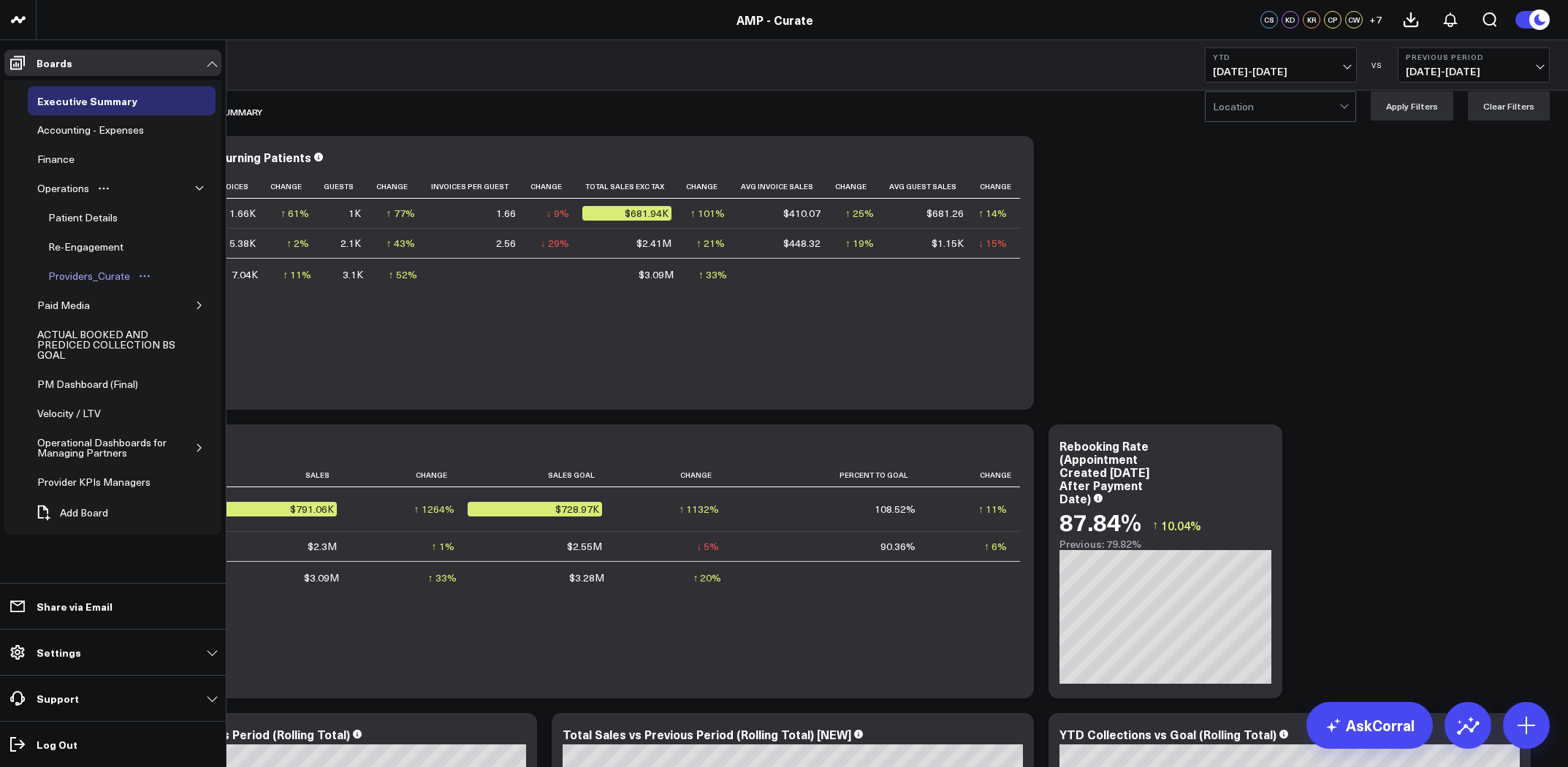
click at [84, 273] on div "Providers_Curate" at bounding box center [89, 276] width 89 height 18
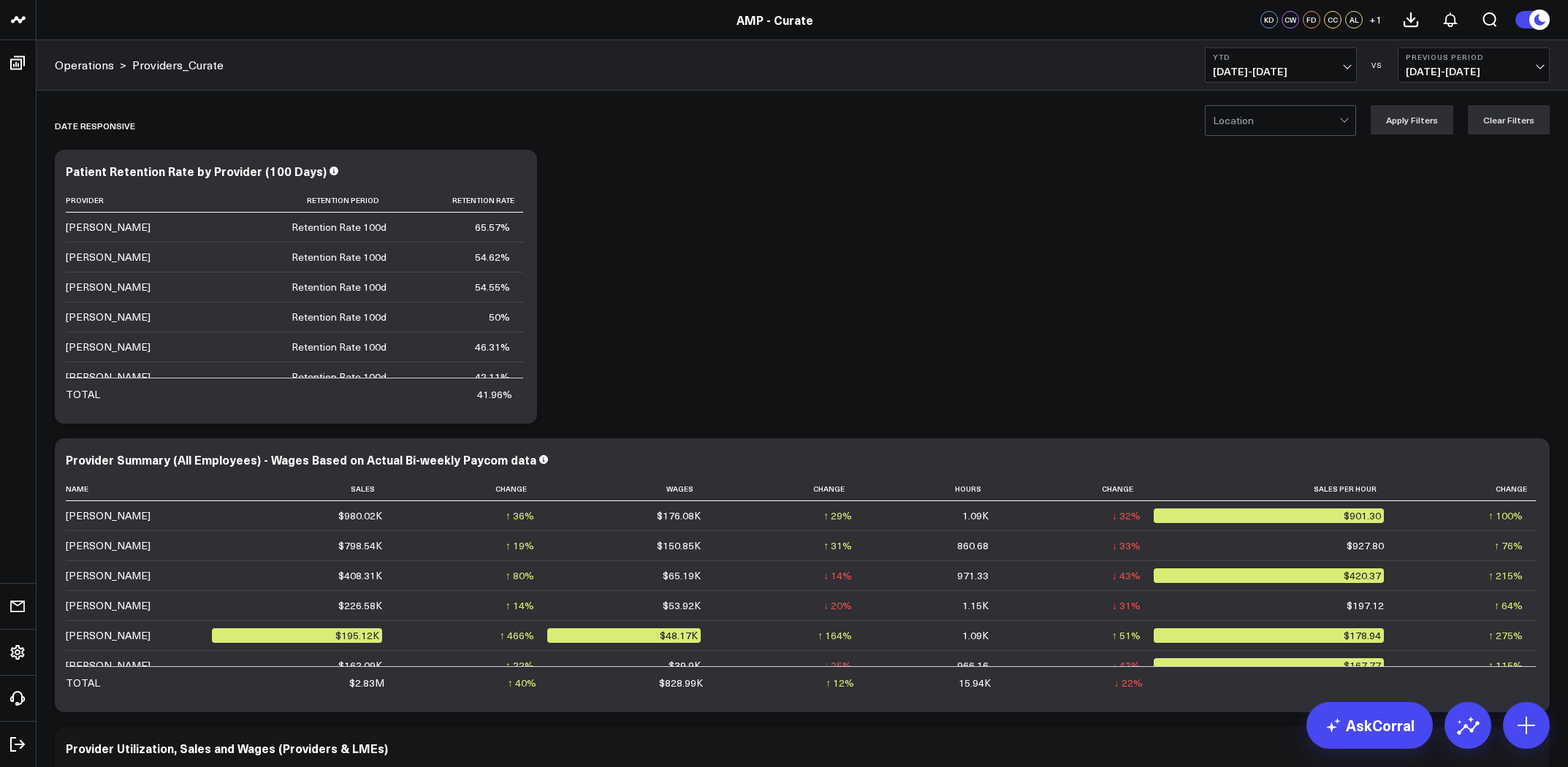
click at [1522, 60] on b "Previous Period" at bounding box center [1474, 57] width 136 height 9
click at [1449, 153] on link "YoY" at bounding box center [1474, 153] width 150 height 28
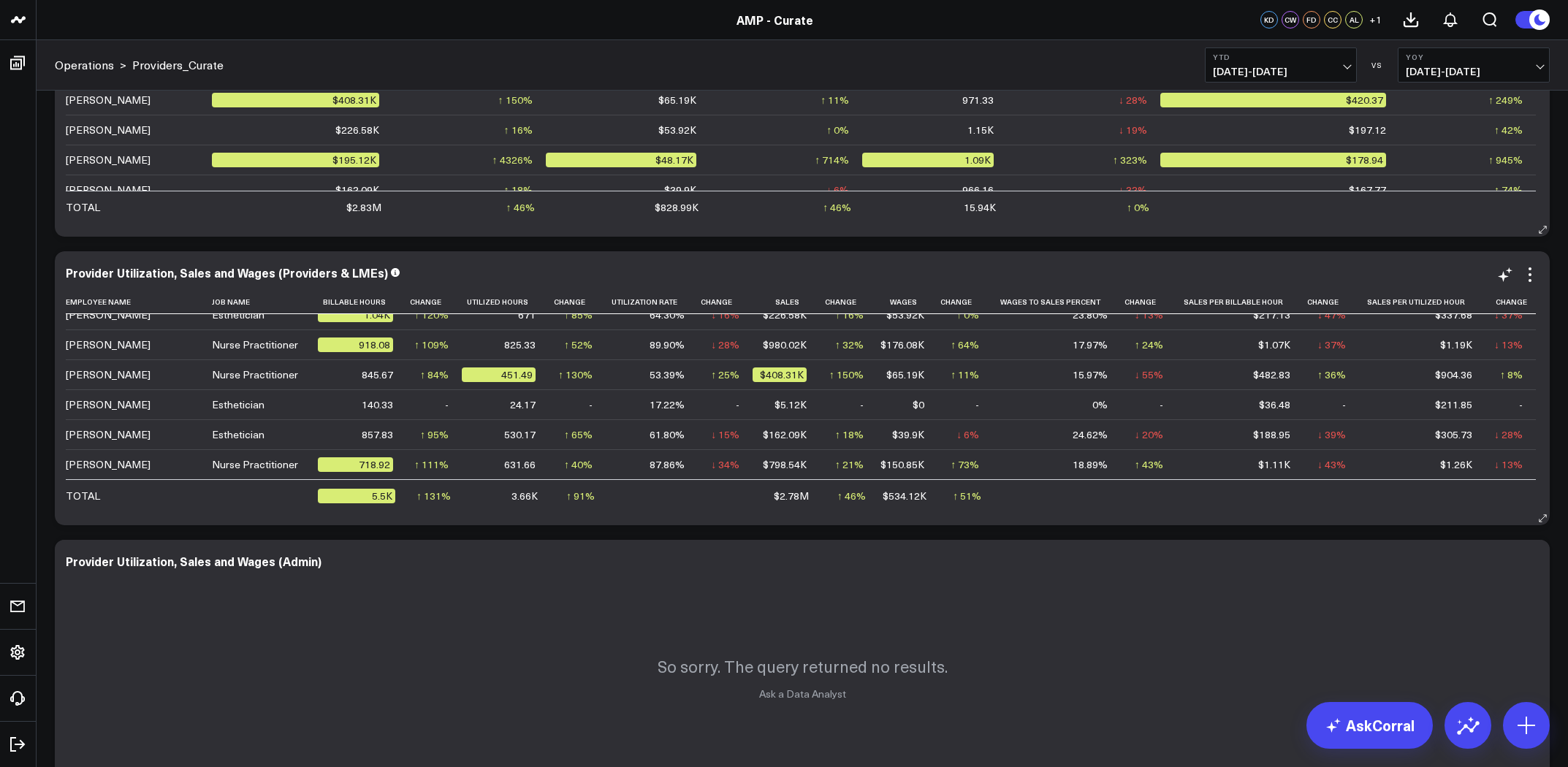
scroll to position [531, 0]
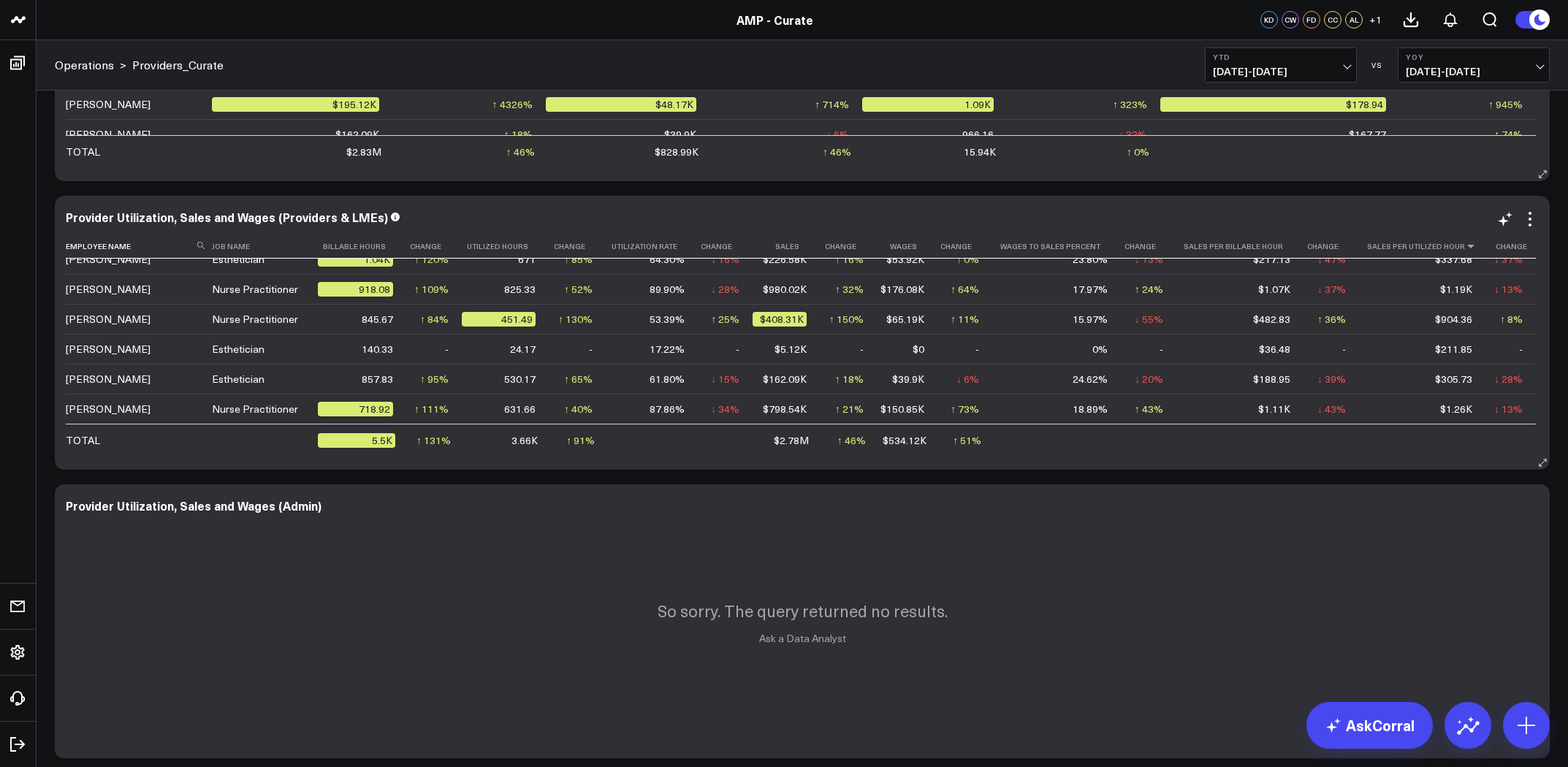
click at [1465, 248] on icon at bounding box center [1471, 246] width 12 height 9
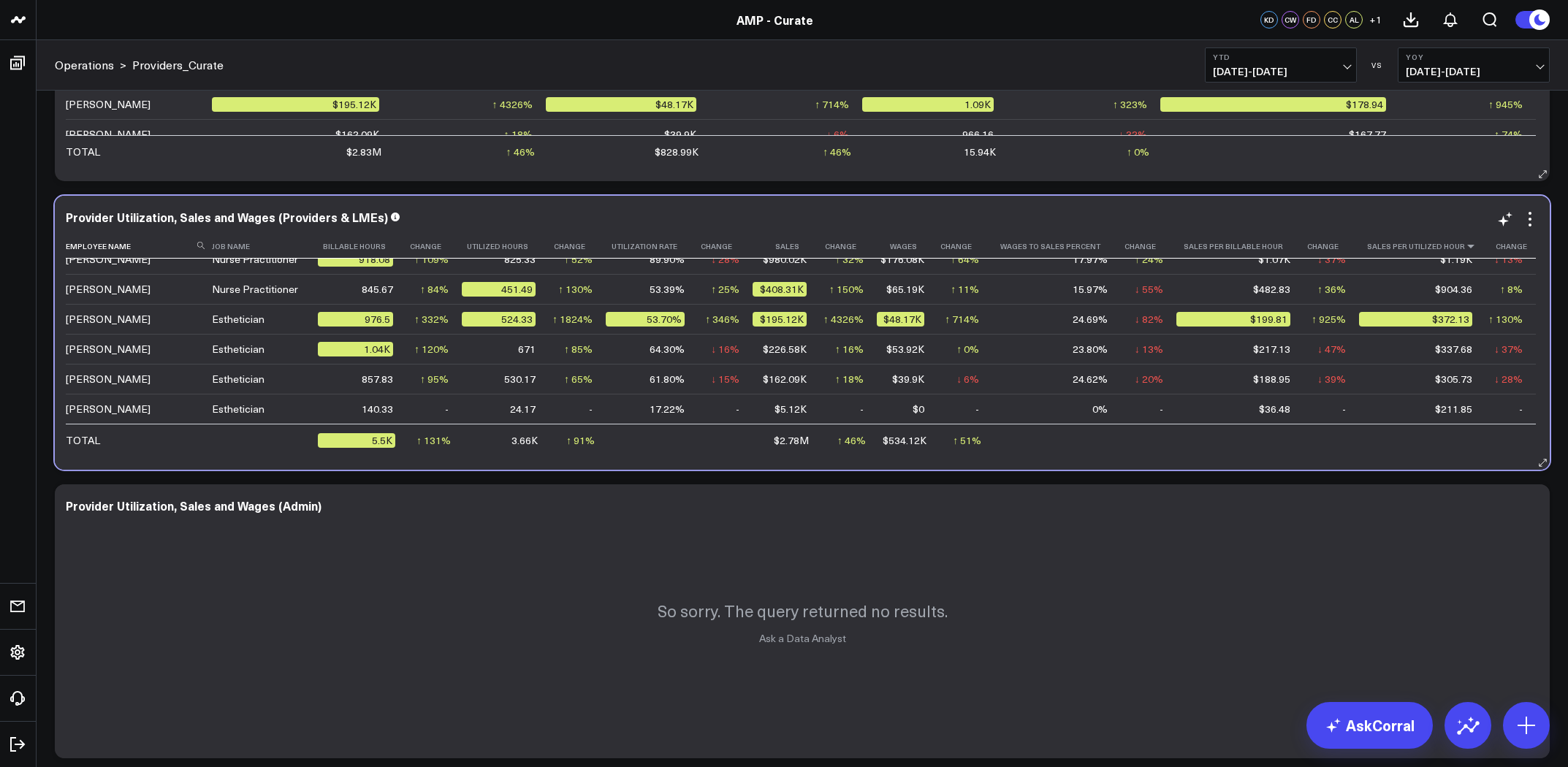
click at [1465, 249] on icon at bounding box center [1471, 246] width 12 height 9
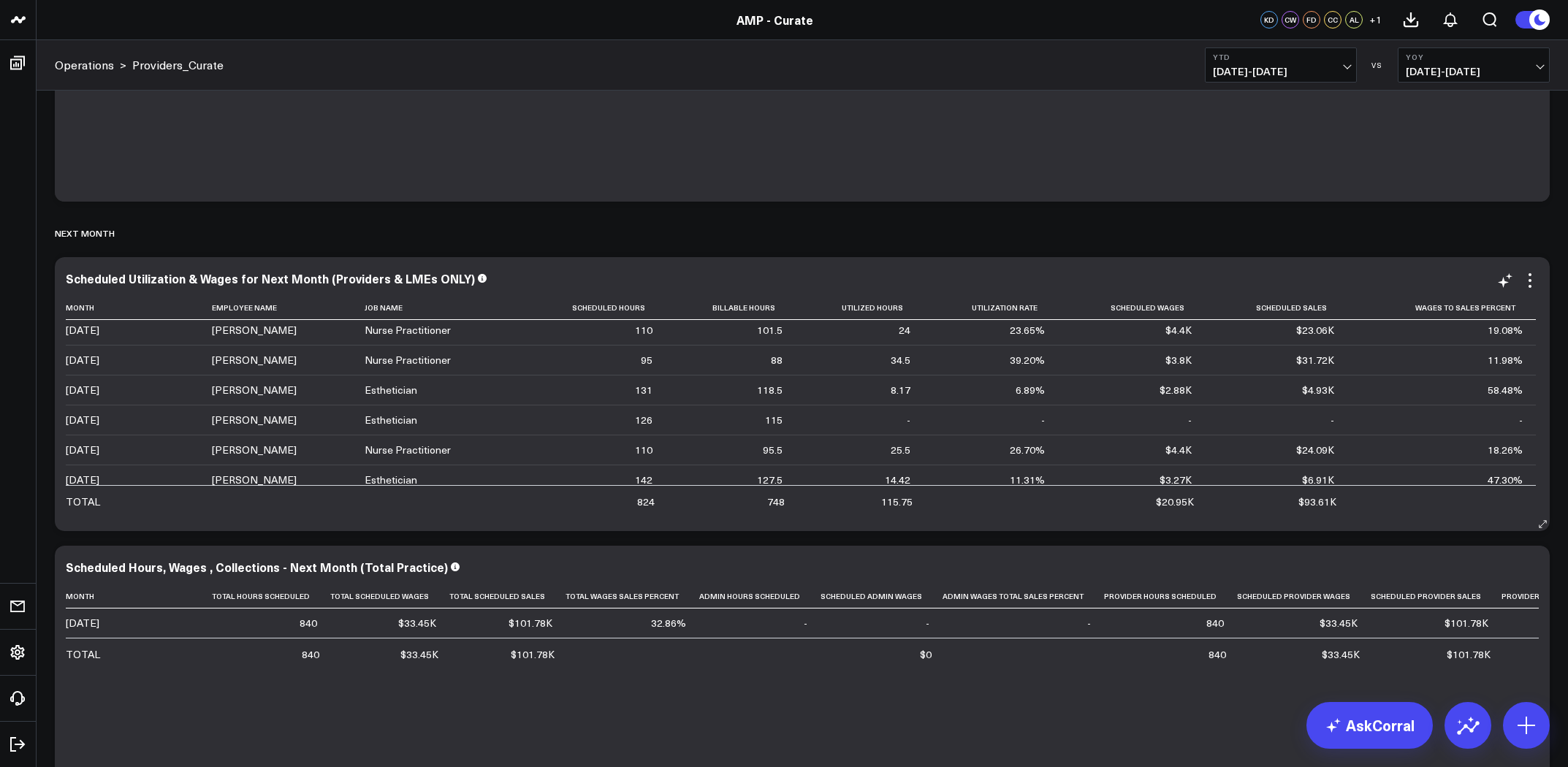
scroll to position [0, 0]
